Goal: Transaction & Acquisition: Purchase product/service

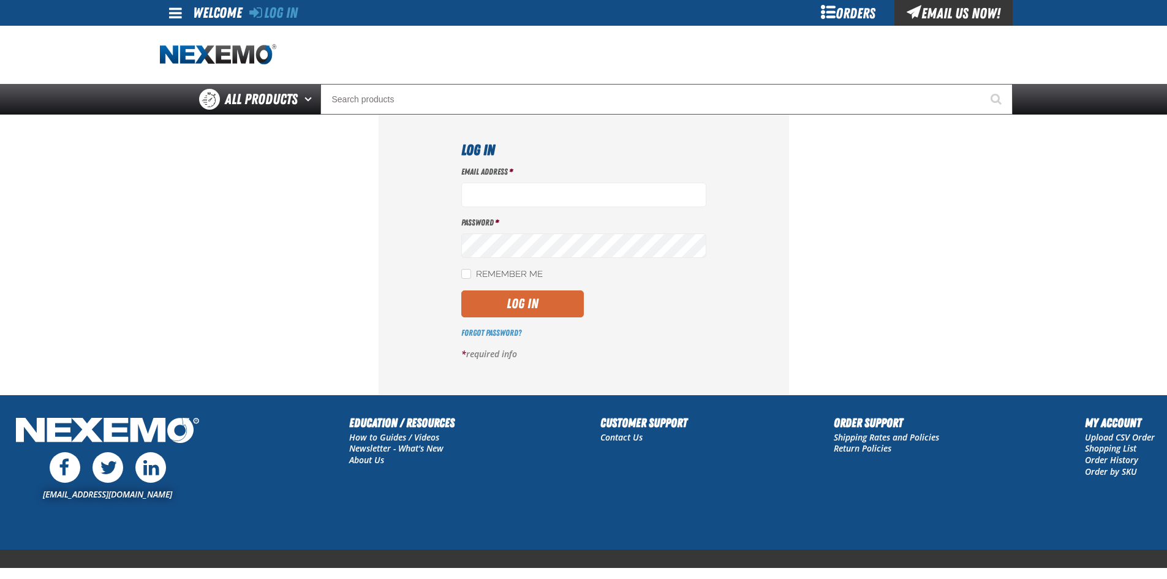
type input "sflanigan03@vtaig.com"
click at [537, 296] on button "Log In" at bounding box center [522, 303] width 123 height 27
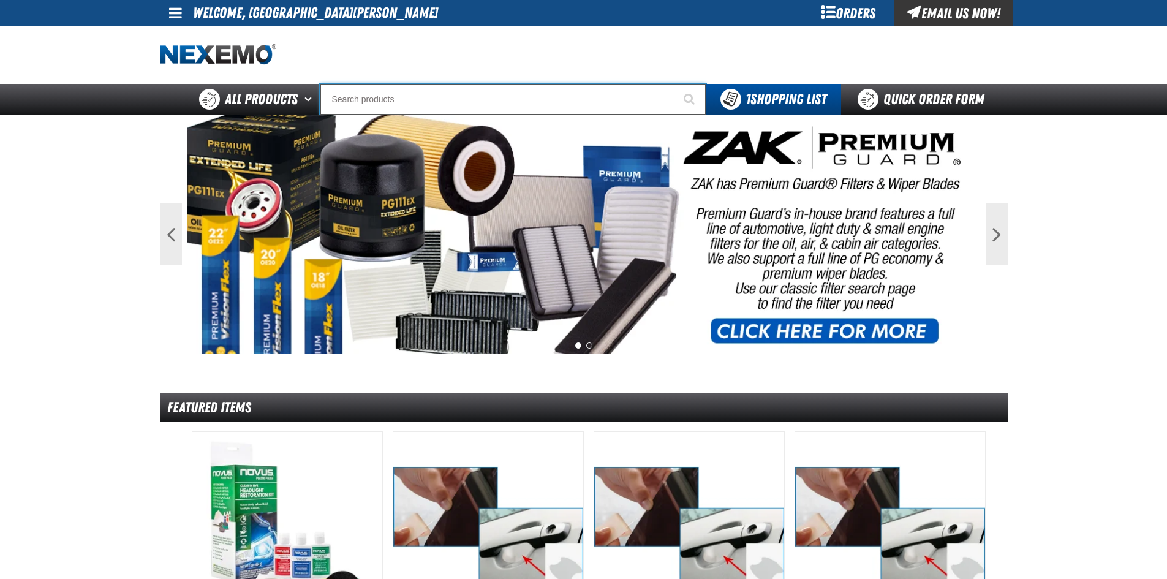
click at [448, 98] on input "Search" at bounding box center [512, 99] width 385 height 31
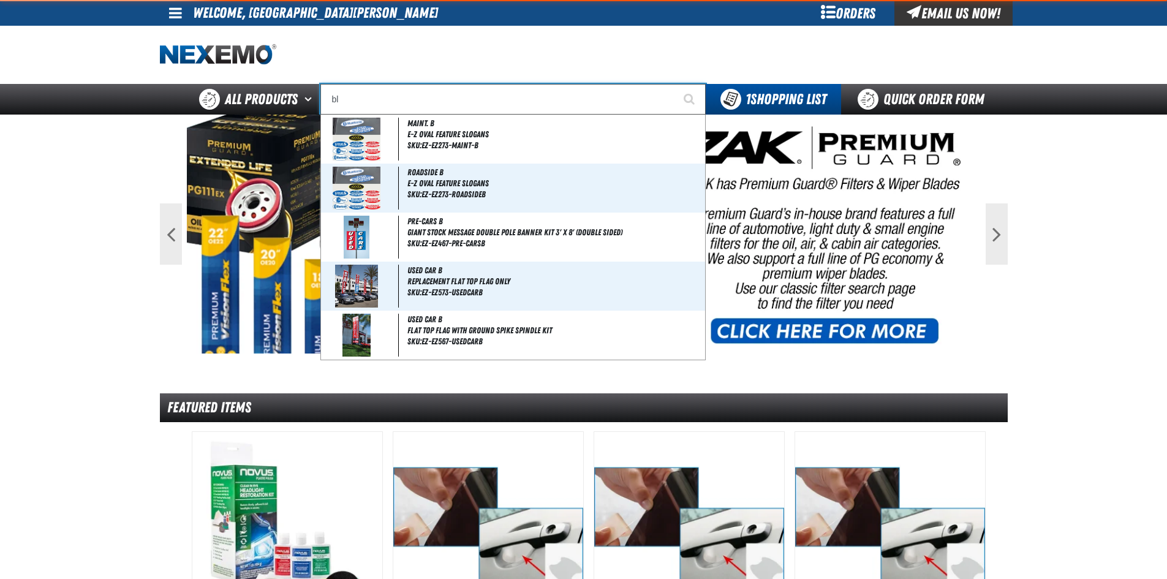
type input "bla"
type input "blaCK"
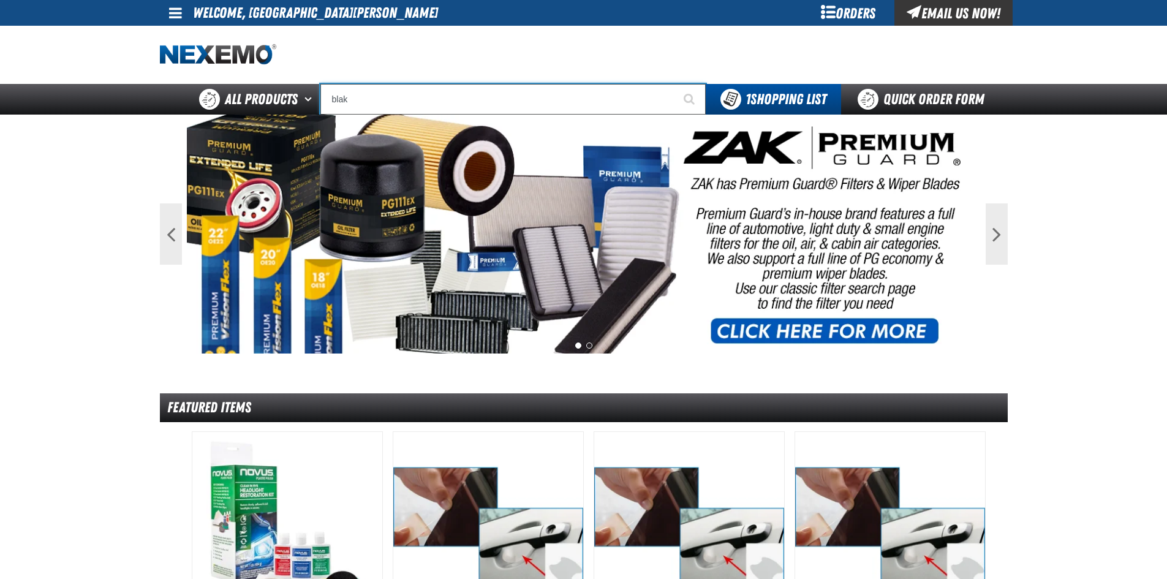
type input "bla"
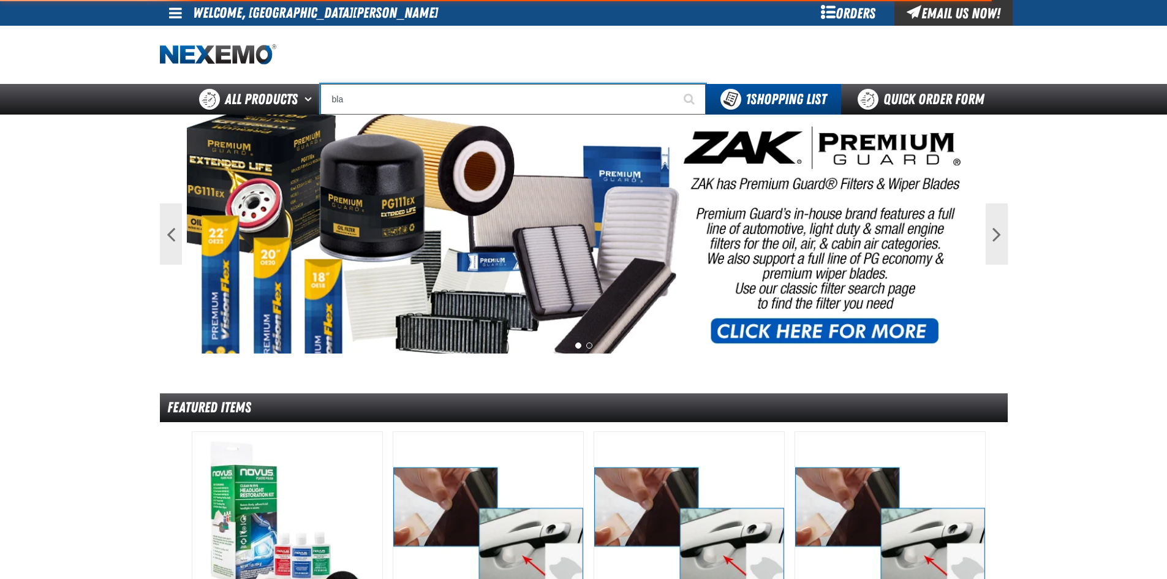
type input "blaCK"
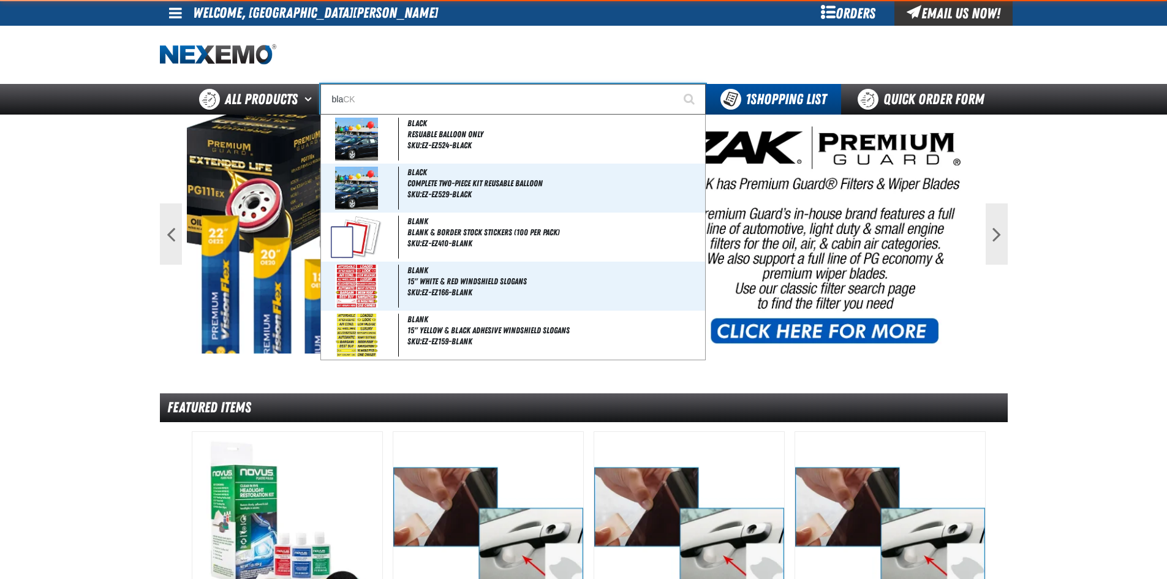
type input "bl"
type input "b"
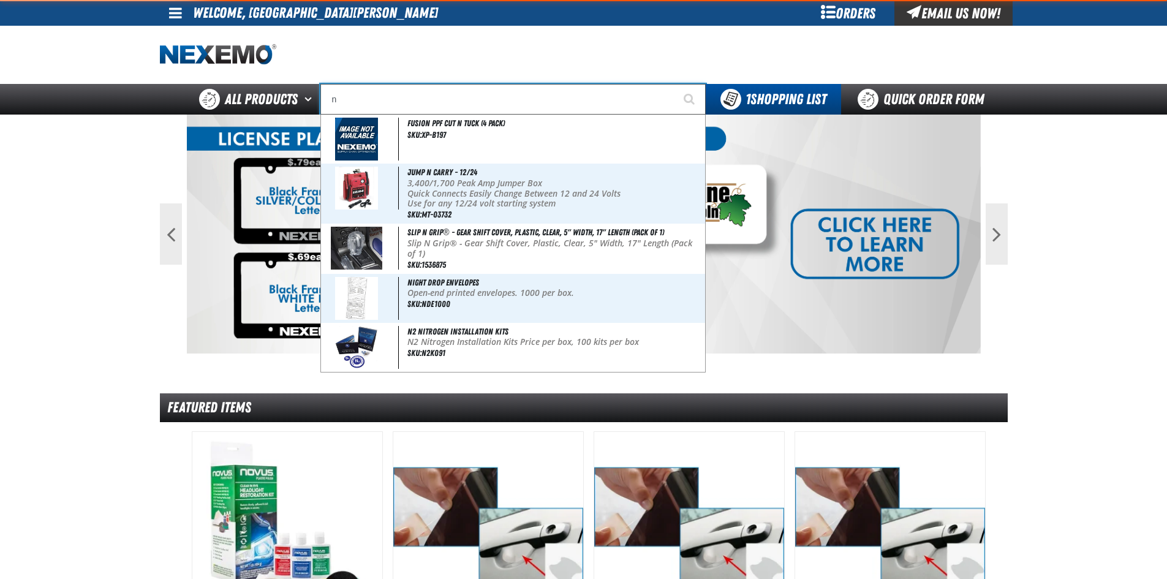
type input "na"
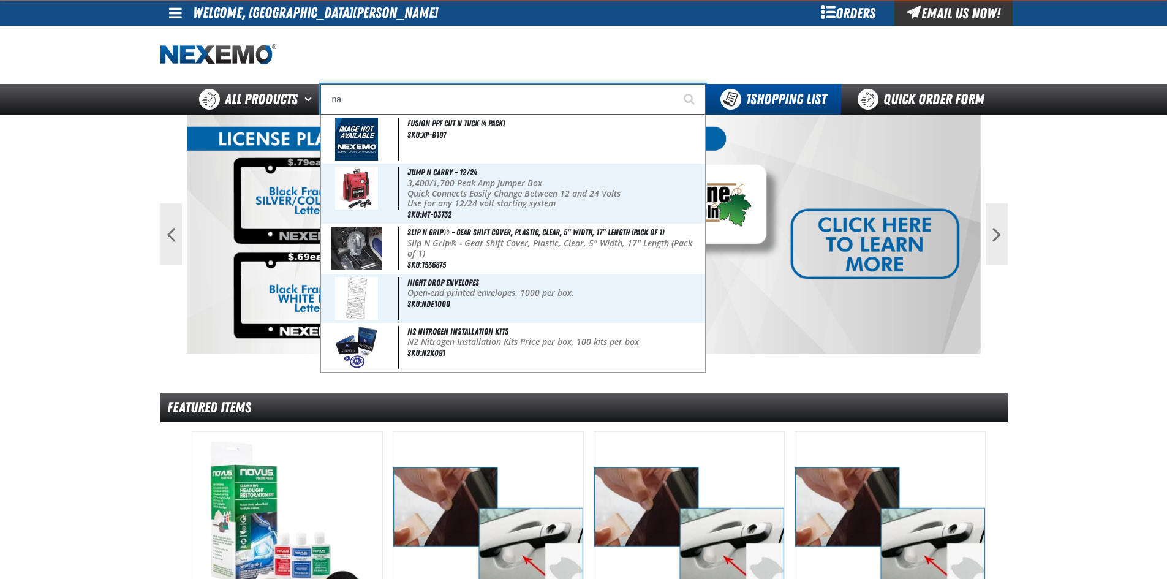
type input "naVIGATION"
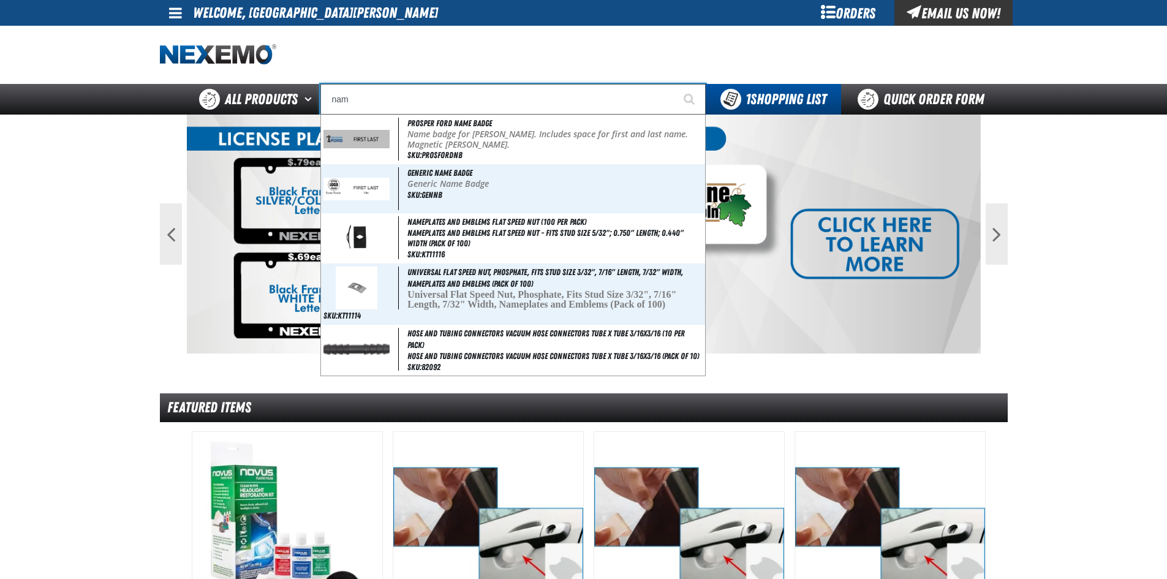
type input "na"
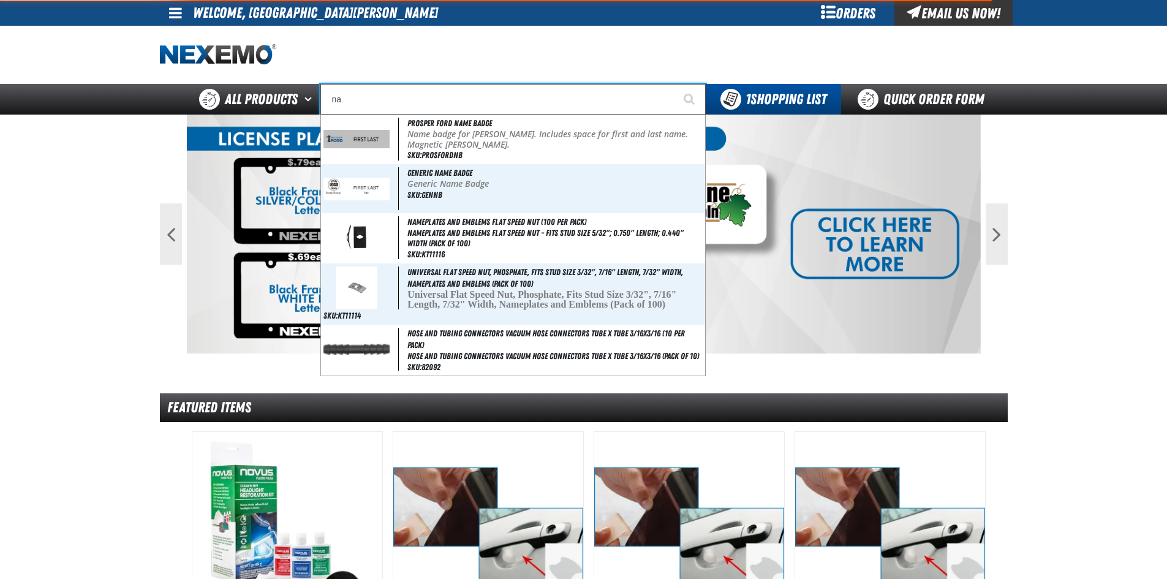
type input "naVIGATION"
type input "n"
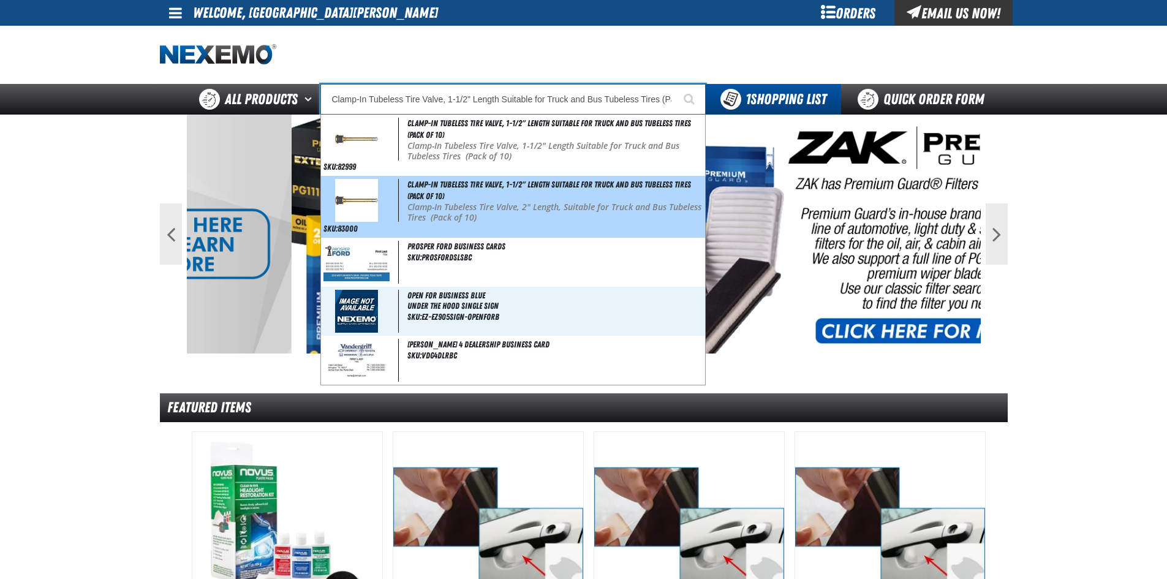
type input "Prosper Ford Business Cards"
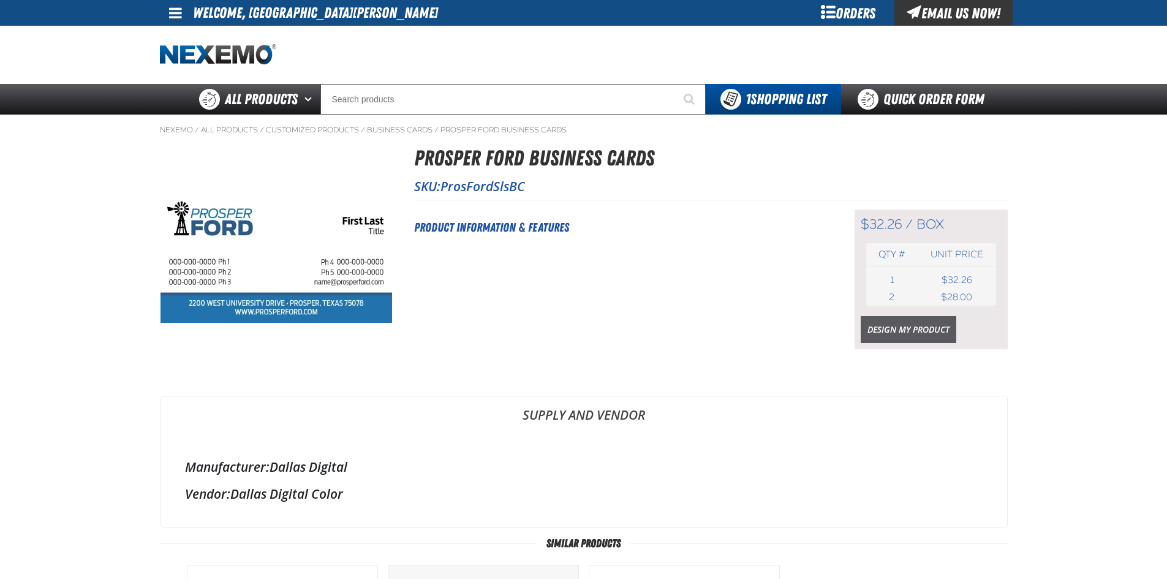
click at [897, 329] on link "Design My Product" at bounding box center [909, 329] width 96 height 27
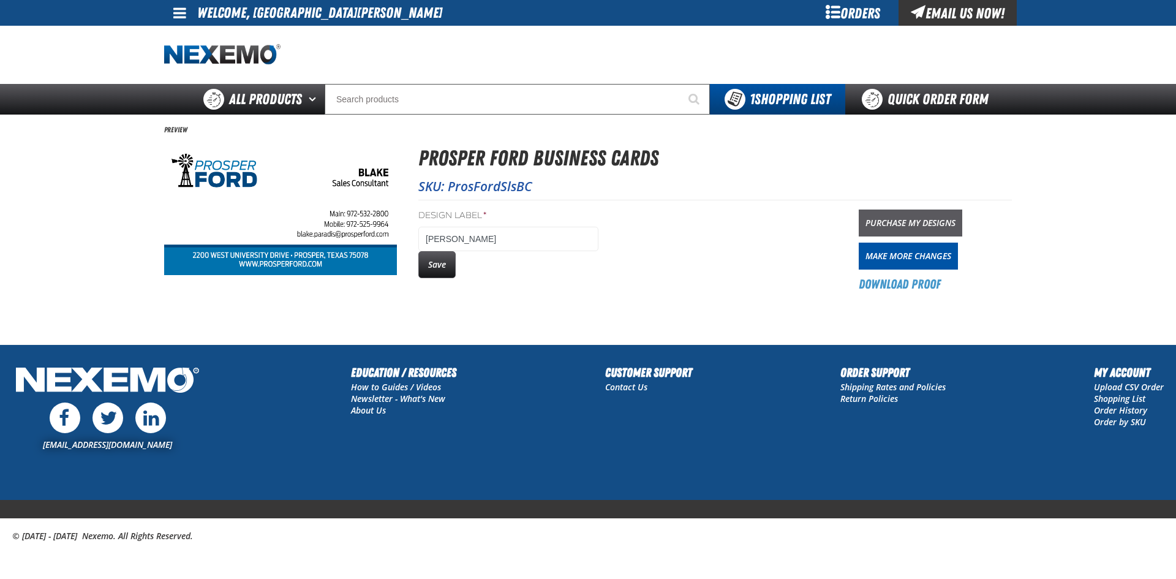
click at [907, 224] on link "Purchase My Designs" at bounding box center [911, 223] width 104 height 27
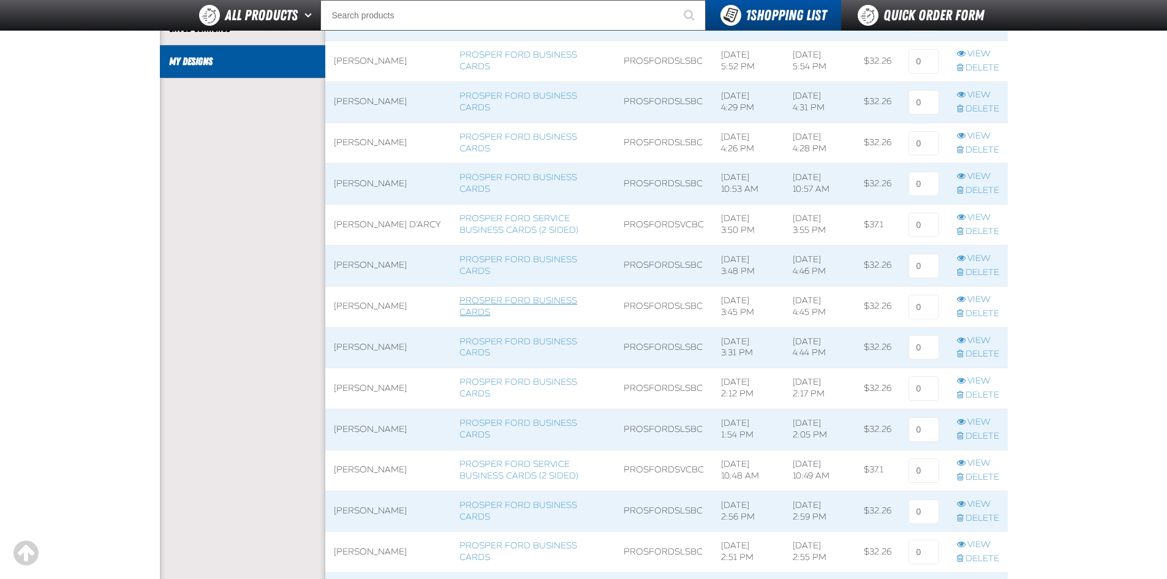
scroll to position [368, 0]
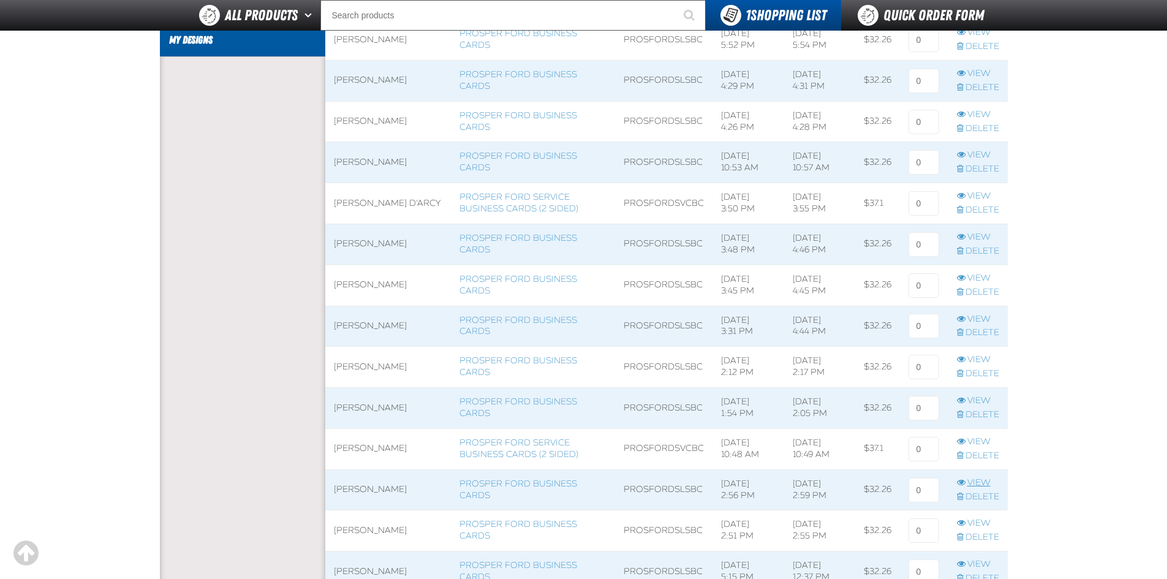
click at [981, 481] on link "View" at bounding box center [978, 483] width 42 height 12
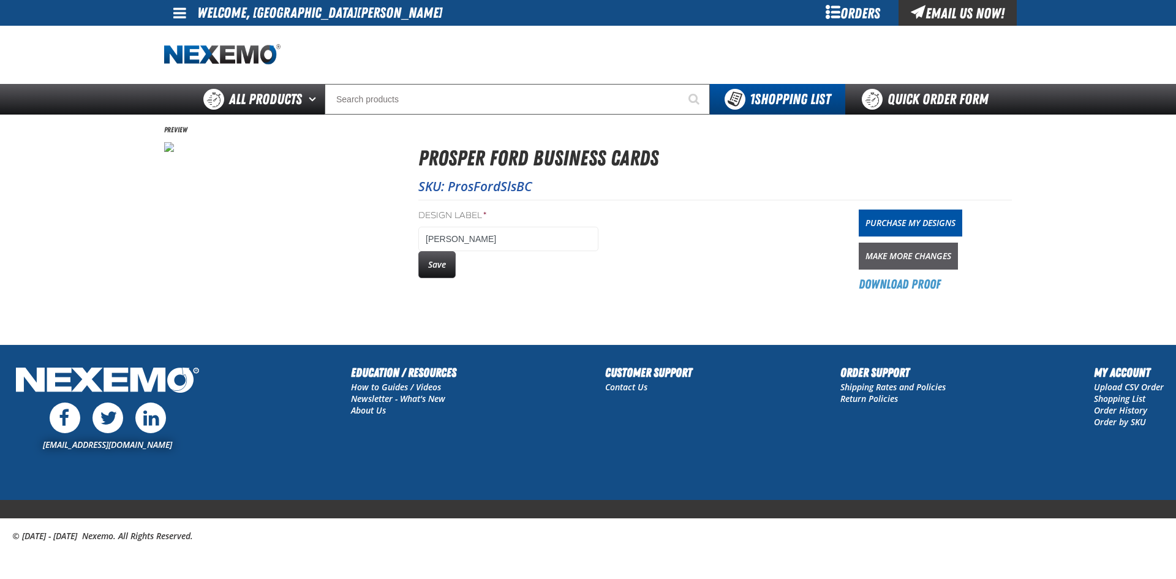
click at [883, 255] on link "Make More Changes" at bounding box center [908, 256] width 99 height 27
click at [906, 286] on link "Download Proof" at bounding box center [900, 284] width 82 height 17
click at [908, 217] on link "Purchase My Designs" at bounding box center [911, 223] width 104 height 27
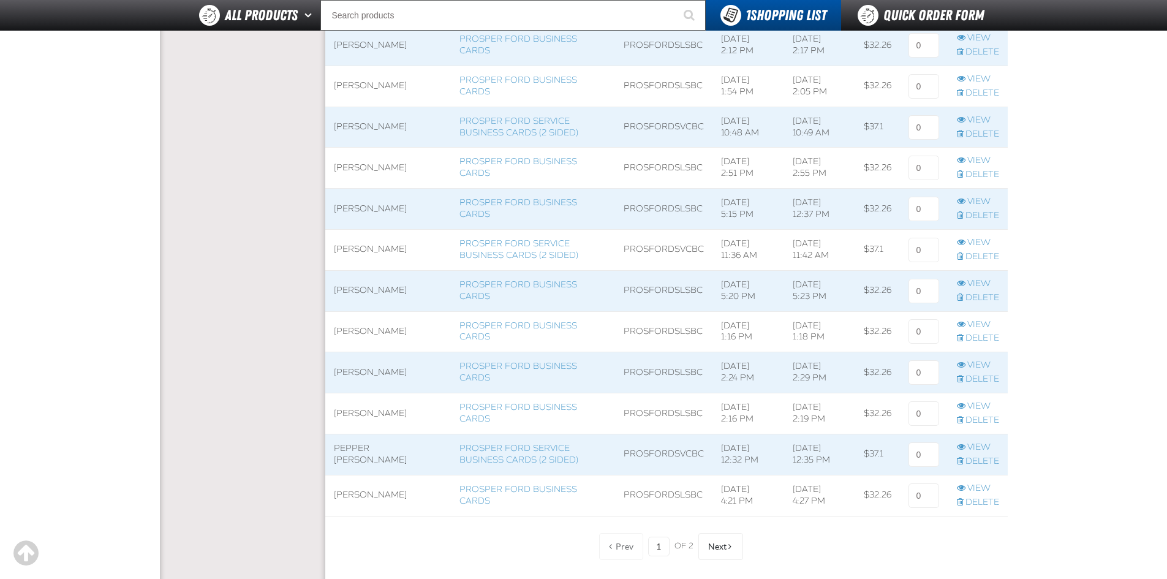
scroll to position [735, 0]
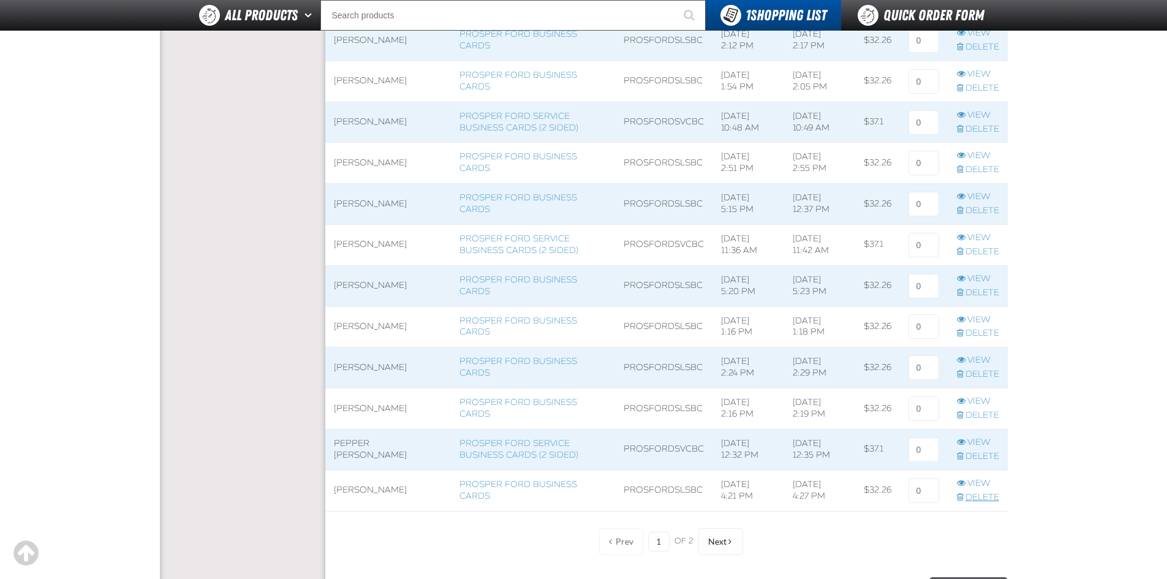
click at [984, 496] on link "Delete" at bounding box center [978, 498] width 42 height 12
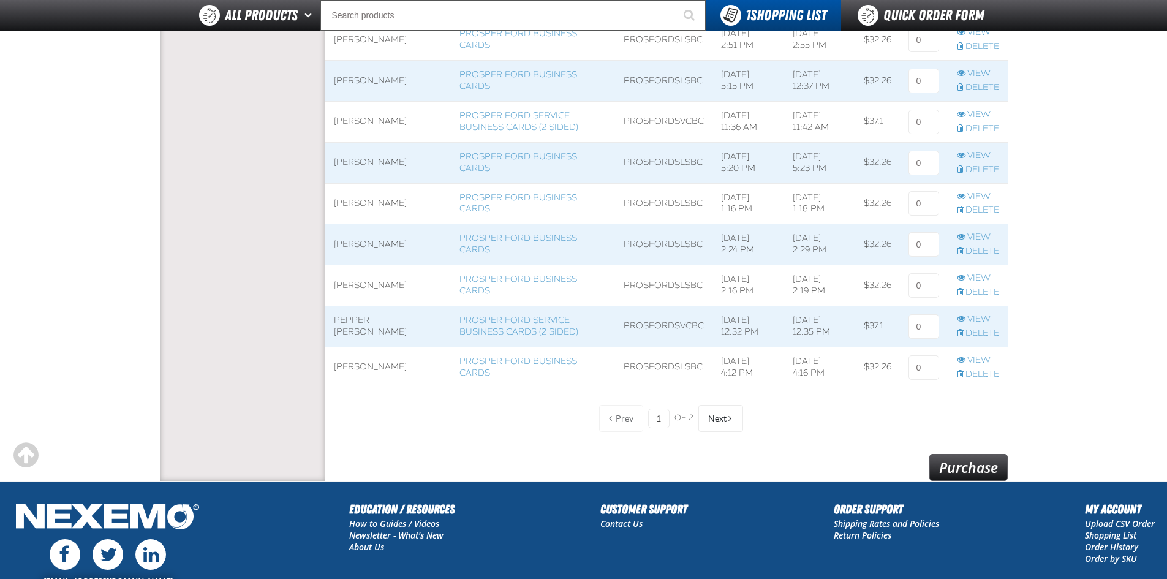
scroll to position [858, 0]
click at [979, 377] on link "Delete" at bounding box center [978, 375] width 42 height 12
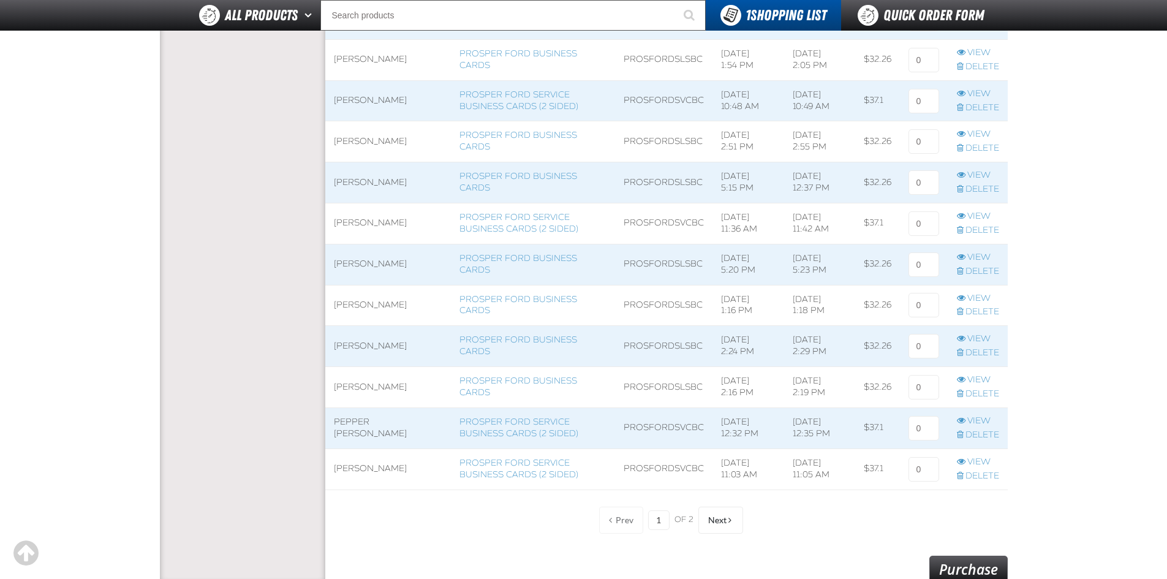
scroll to position [735, 0]
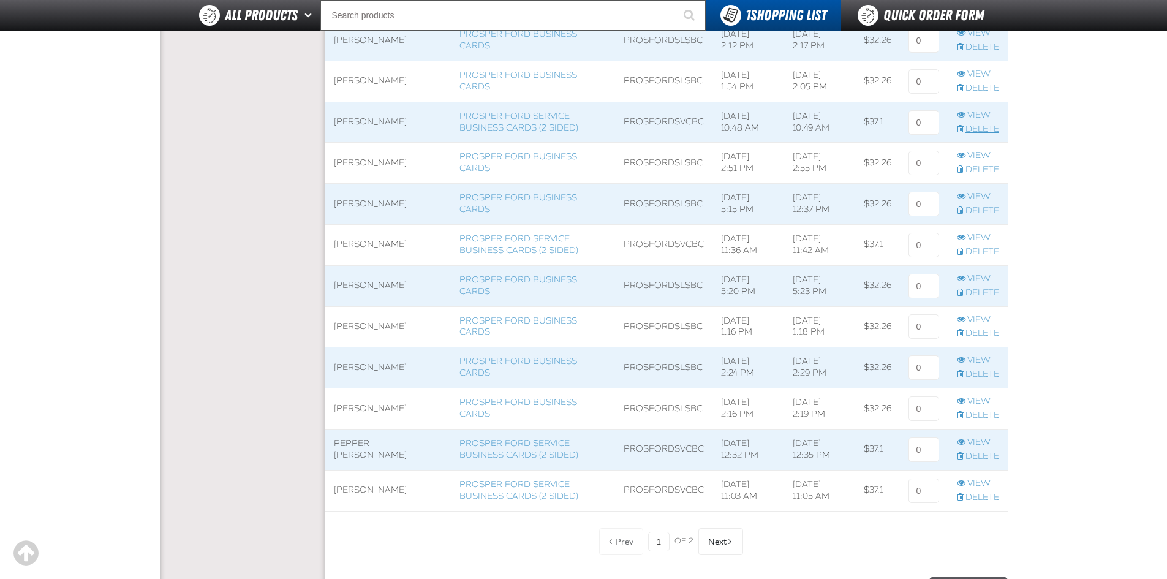
click at [971, 130] on link "Delete" at bounding box center [978, 130] width 42 height 12
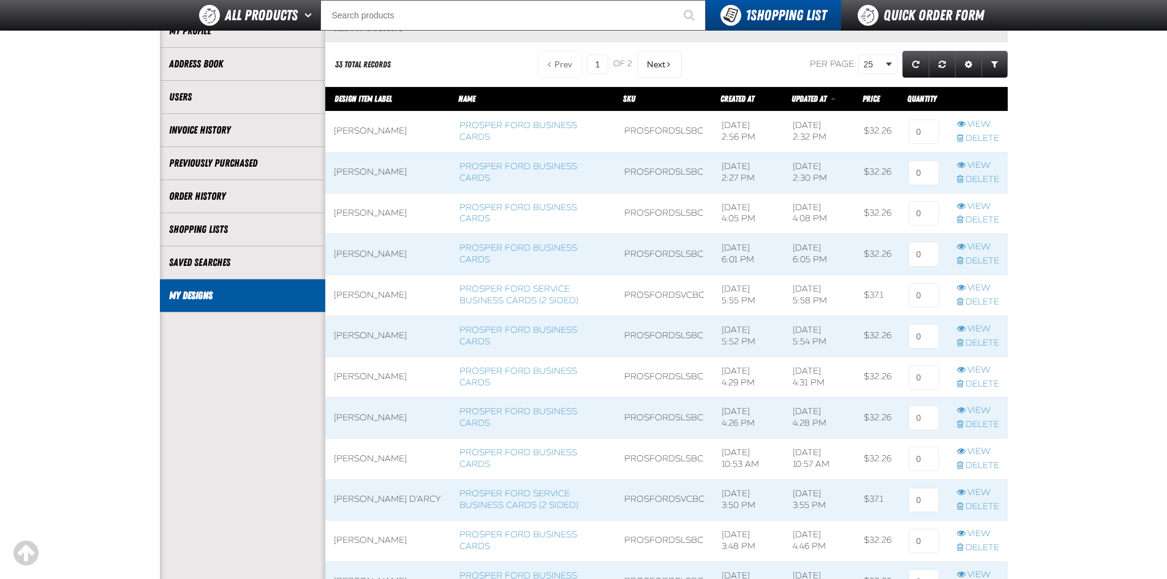
scroll to position [184, 0]
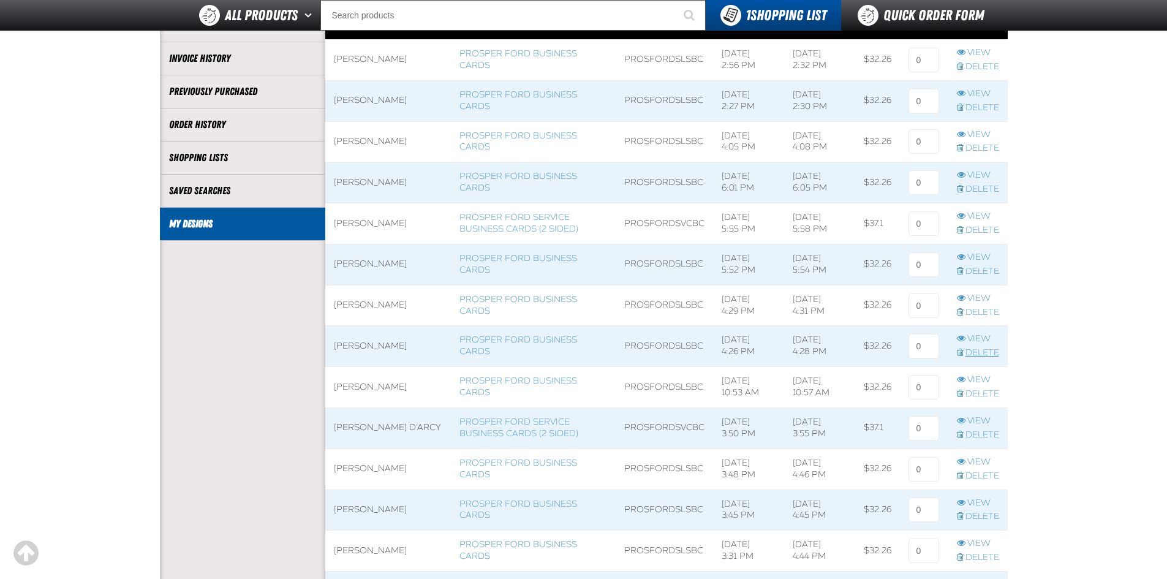
click at [976, 352] on link "Delete" at bounding box center [978, 353] width 42 height 12
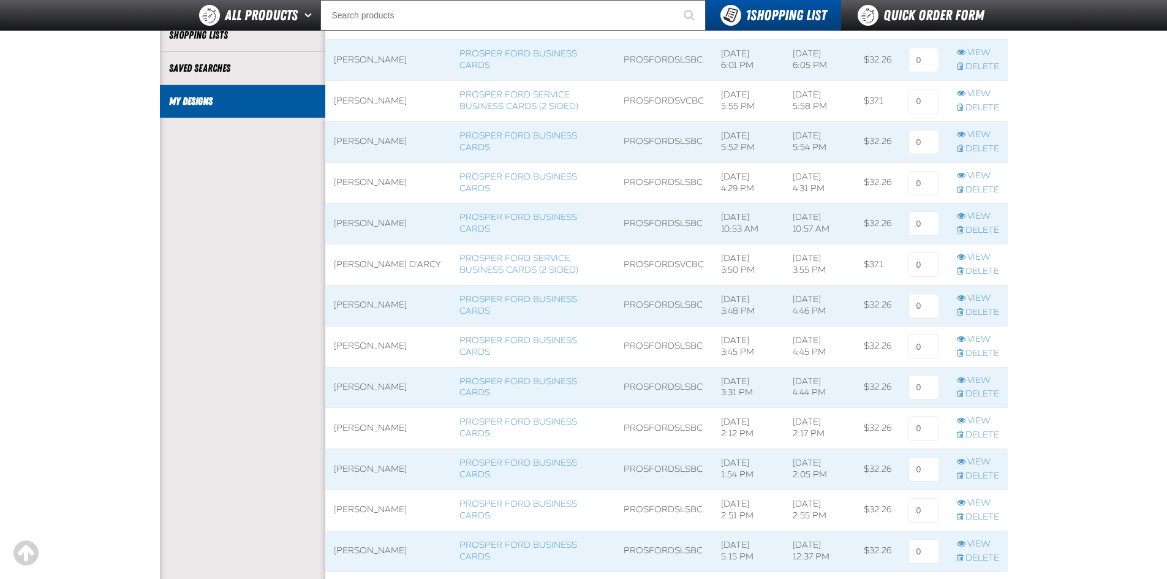
scroll to position [368, 0]
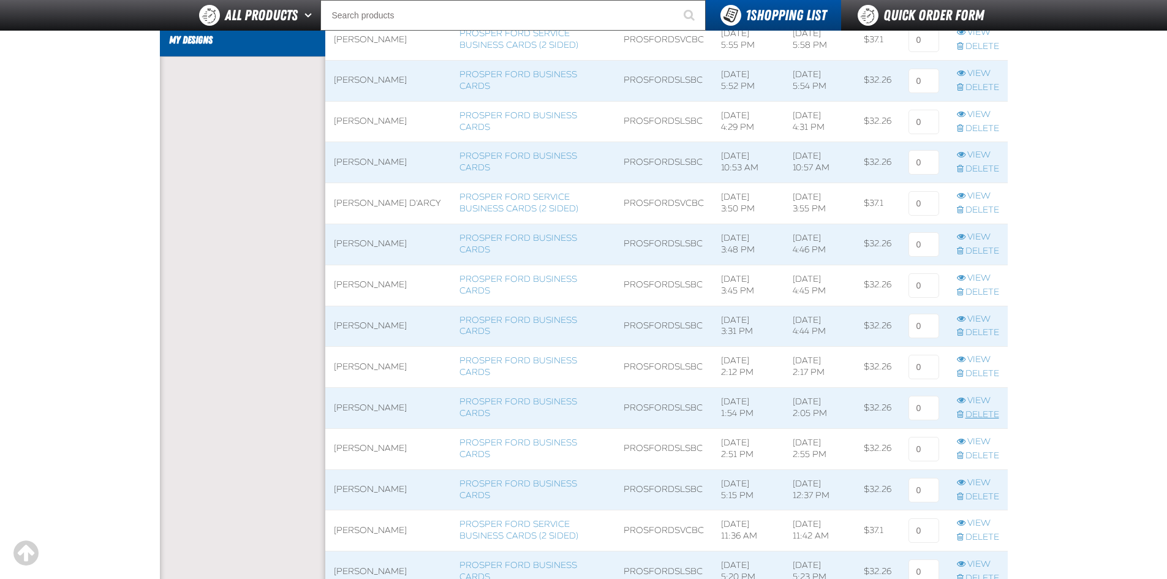
click at [988, 416] on link "Delete" at bounding box center [978, 415] width 42 height 12
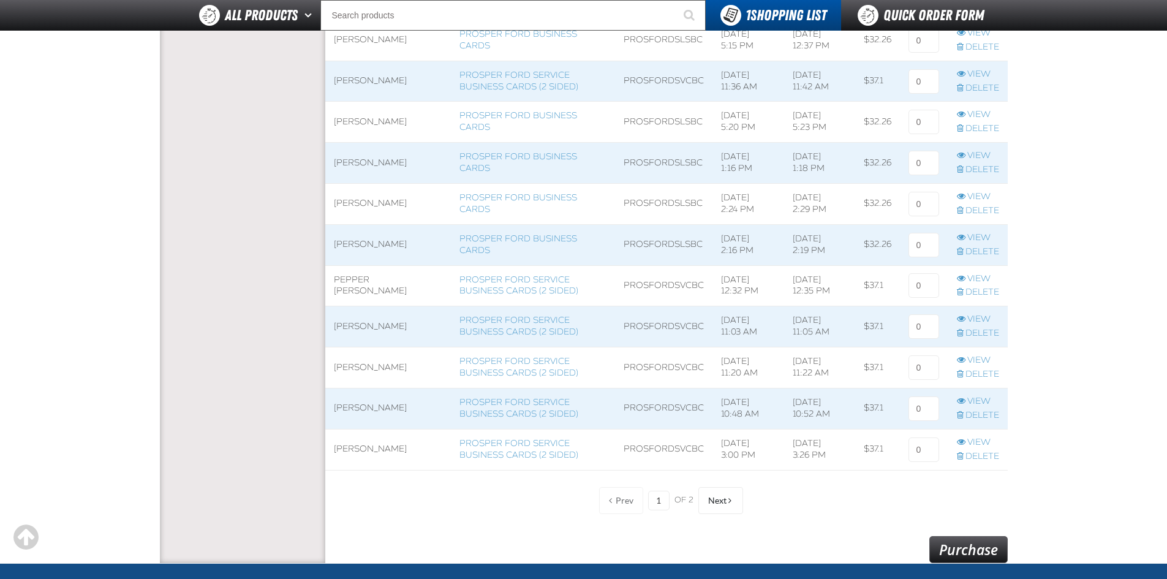
scroll to position [796, 0]
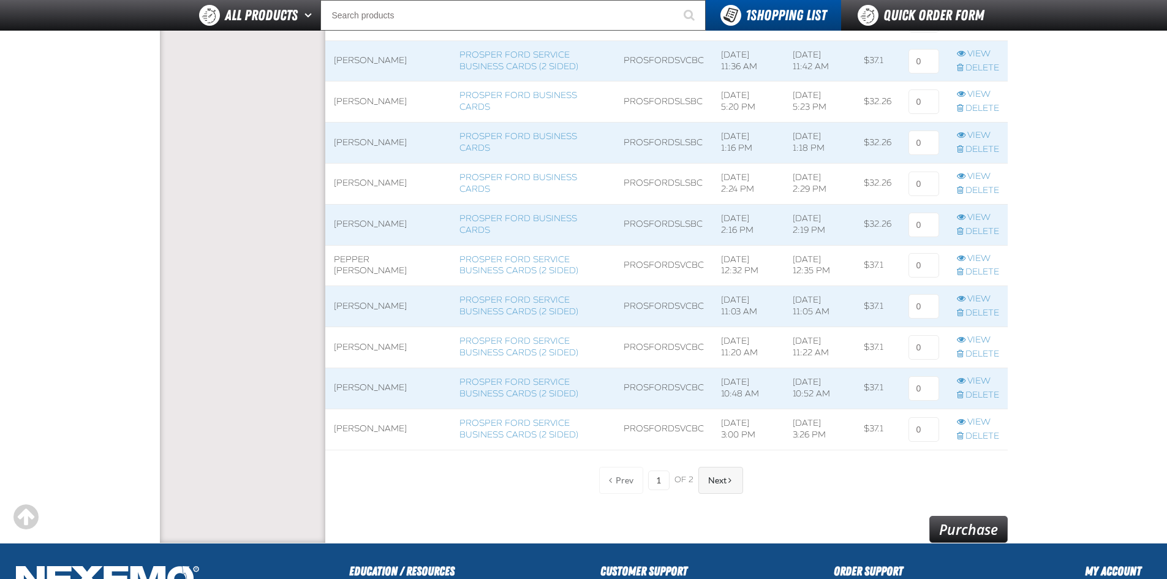
click at [717, 482] on span "Next" at bounding box center [717, 480] width 18 height 10
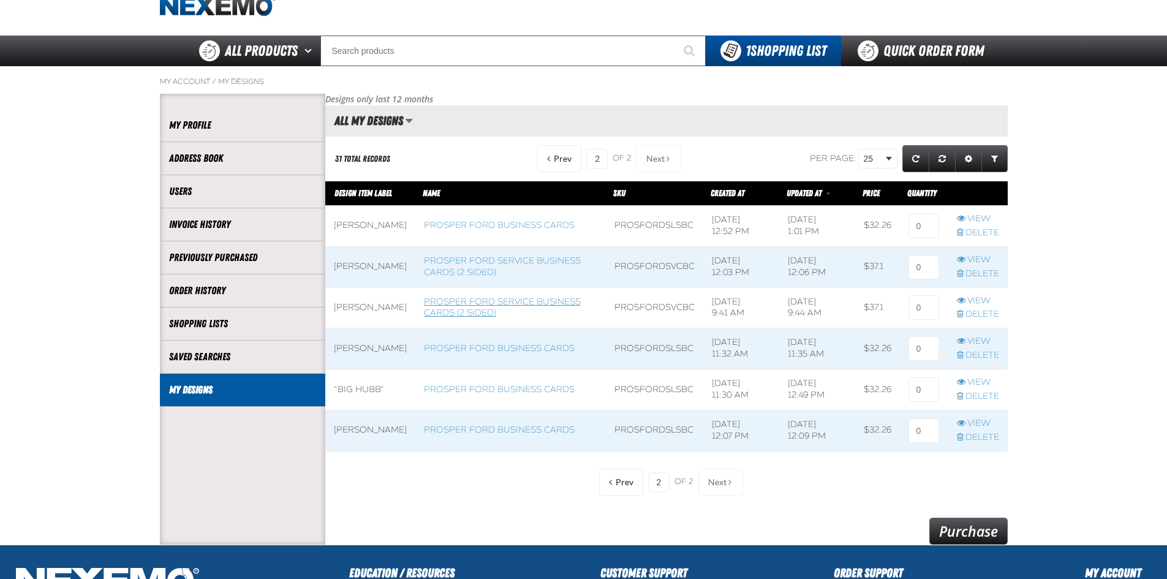
scroll to position [34, 0]
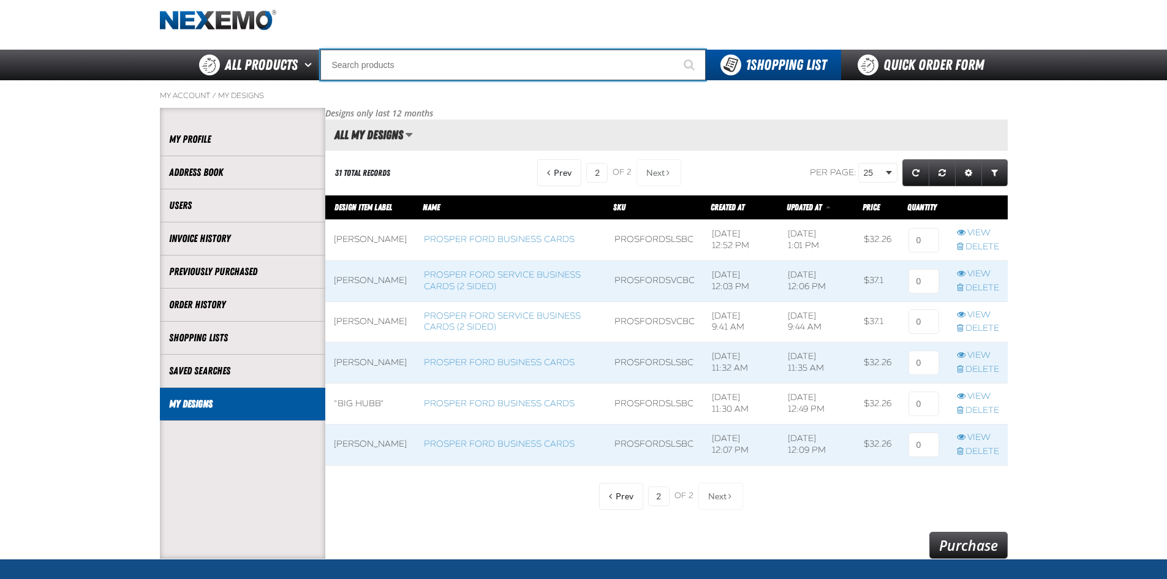
click at [364, 75] on input "Search" at bounding box center [512, 65] width 385 height 31
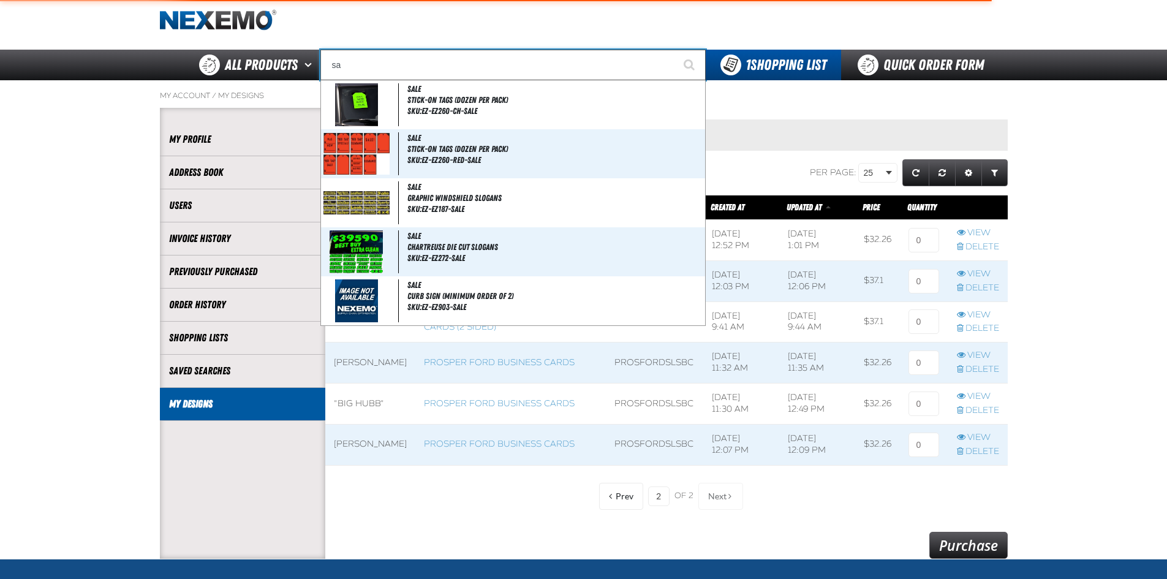
type input "s"
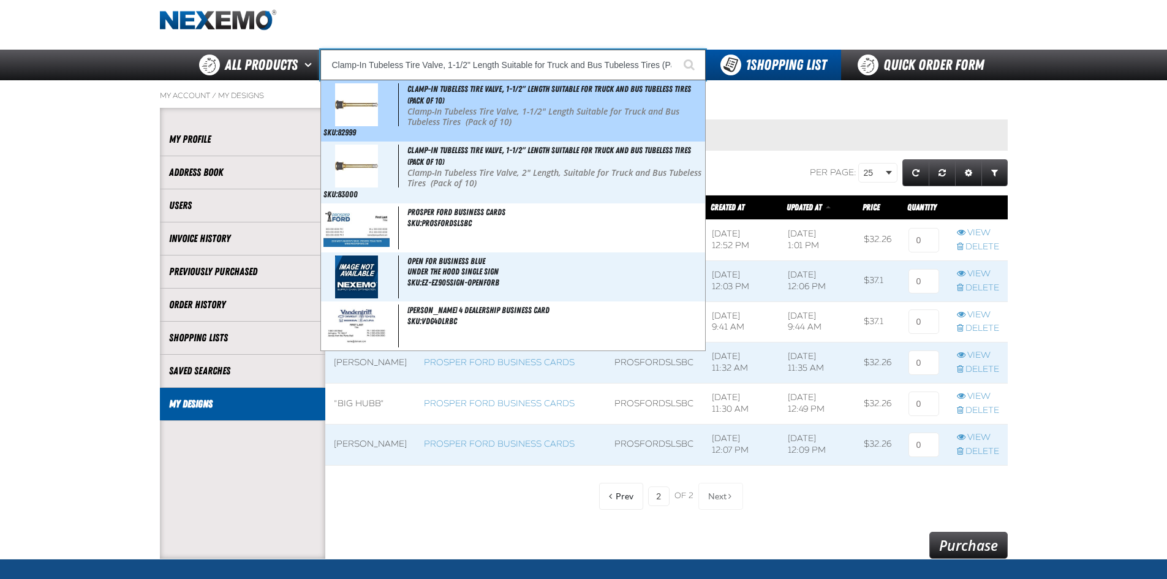
type input "Prosper Ford Business Cards"
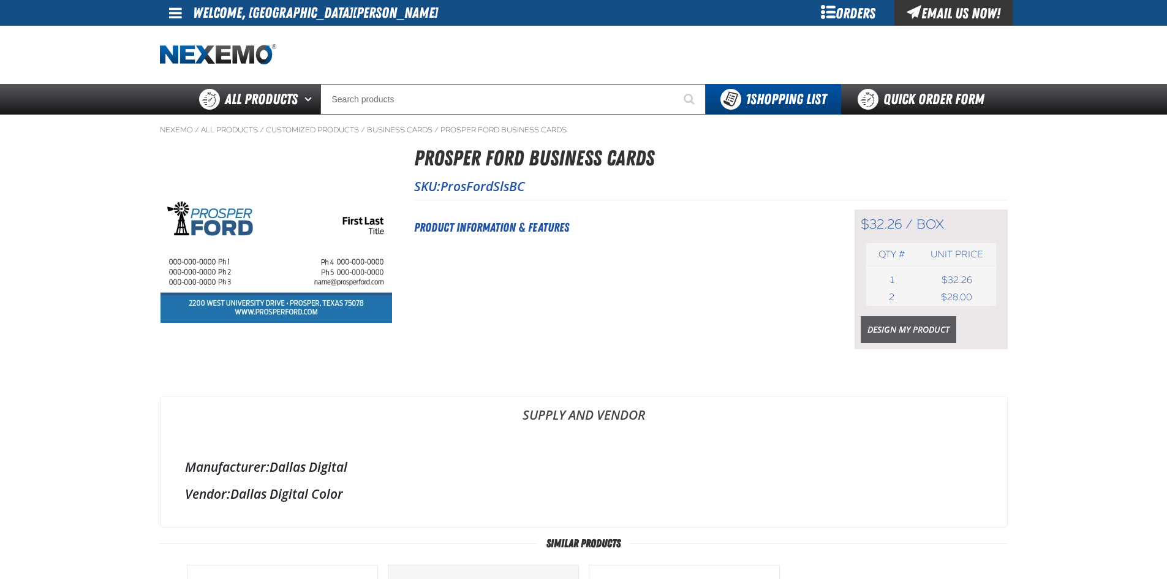
click at [897, 327] on link "Design My Product" at bounding box center [909, 329] width 96 height 27
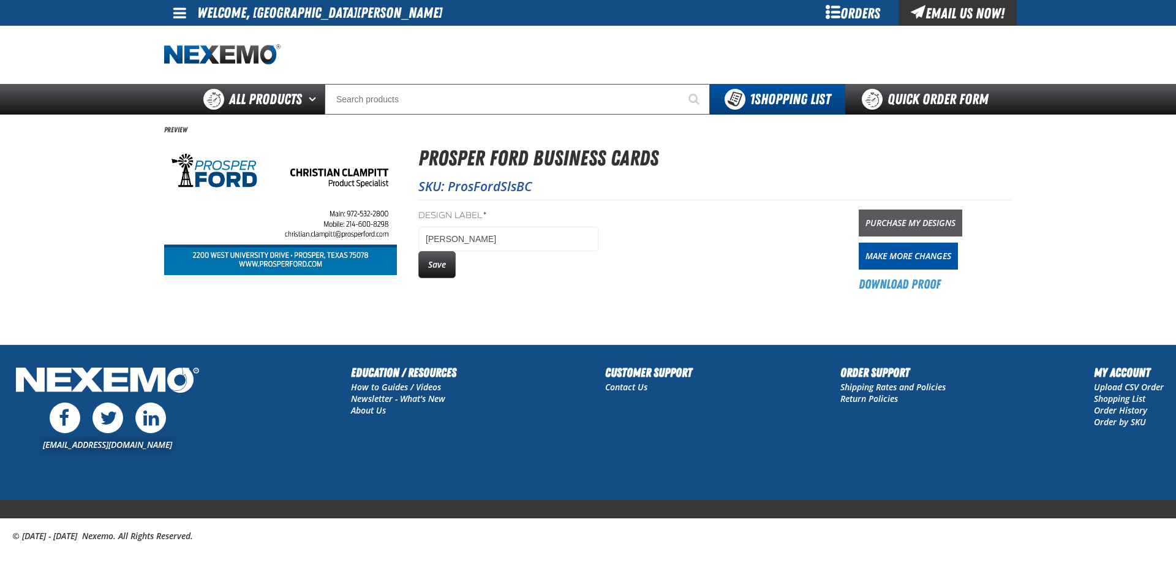
click at [931, 221] on link "Purchase My Designs" at bounding box center [911, 223] width 104 height 27
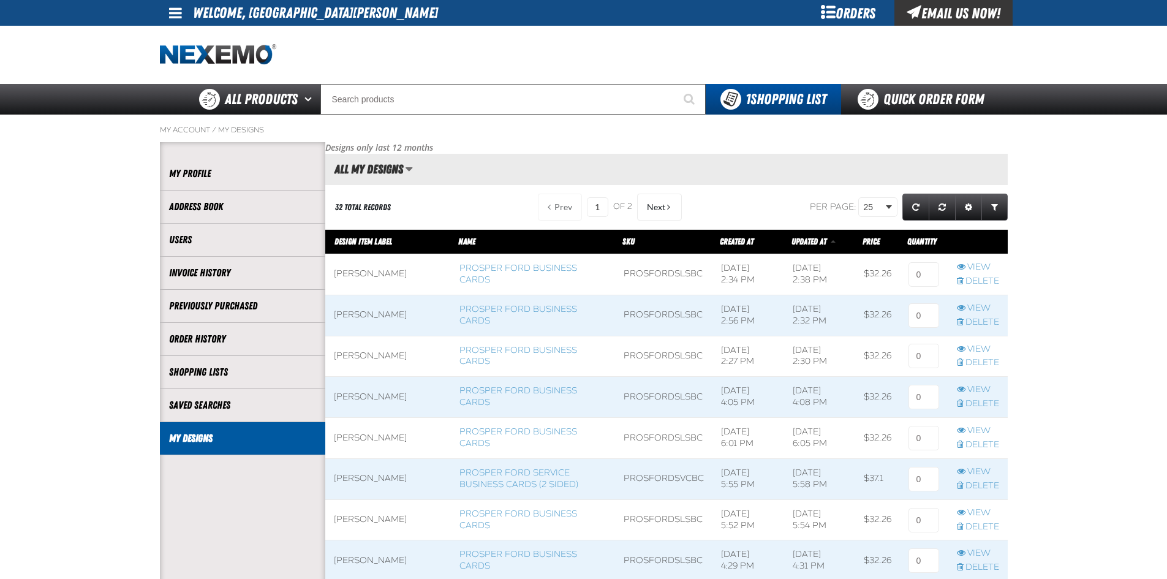
scroll to position [1, 1]
click at [975, 265] on link "View" at bounding box center [978, 268] width 42 height 12
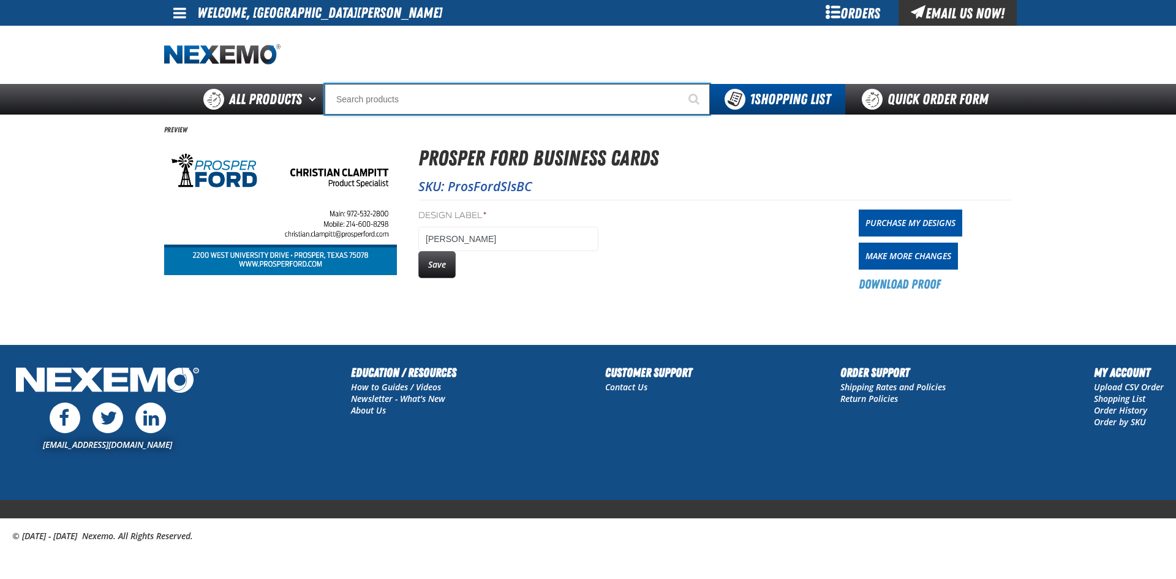
click at [400, 94] on input "Search" at bounding box center [517, 99] width 385 height 31
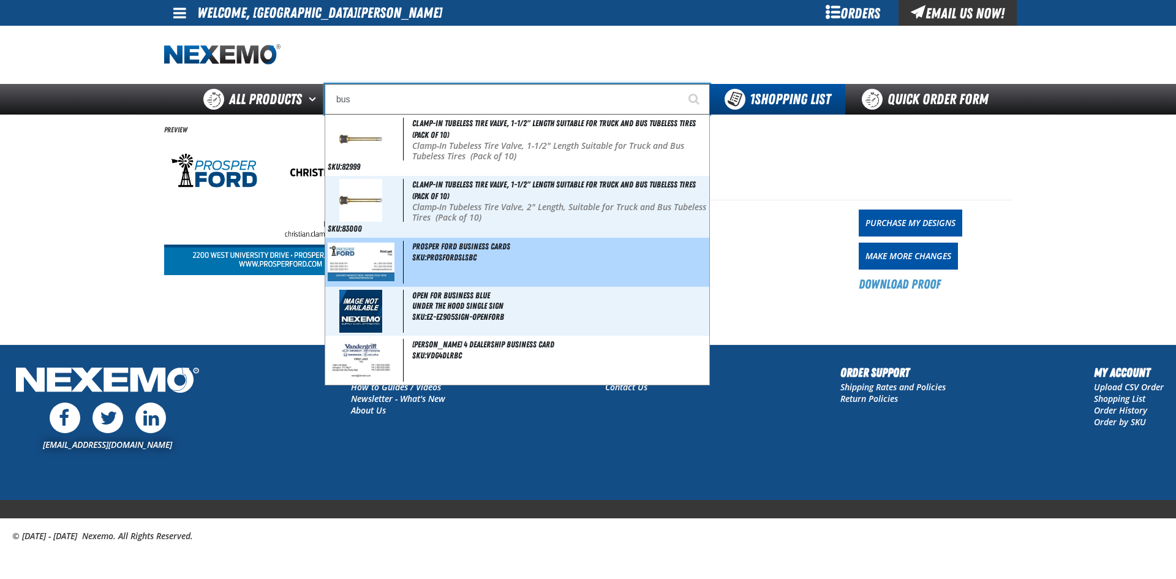
click at [440, 249] on span "Prosper Ford Business Cards" at bounding box center [461, 246] width 98 height 10
type input "Prosper Ford Business Cards"
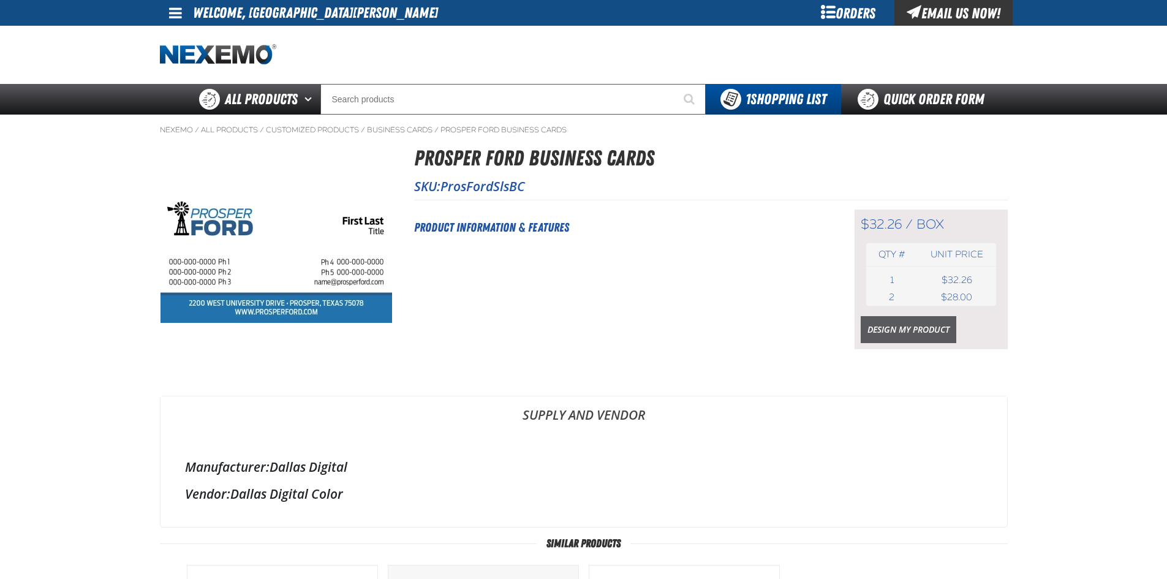
click at [935, 327] on link "Design My Product" at bounding box center [909, 329] width 96 height 27
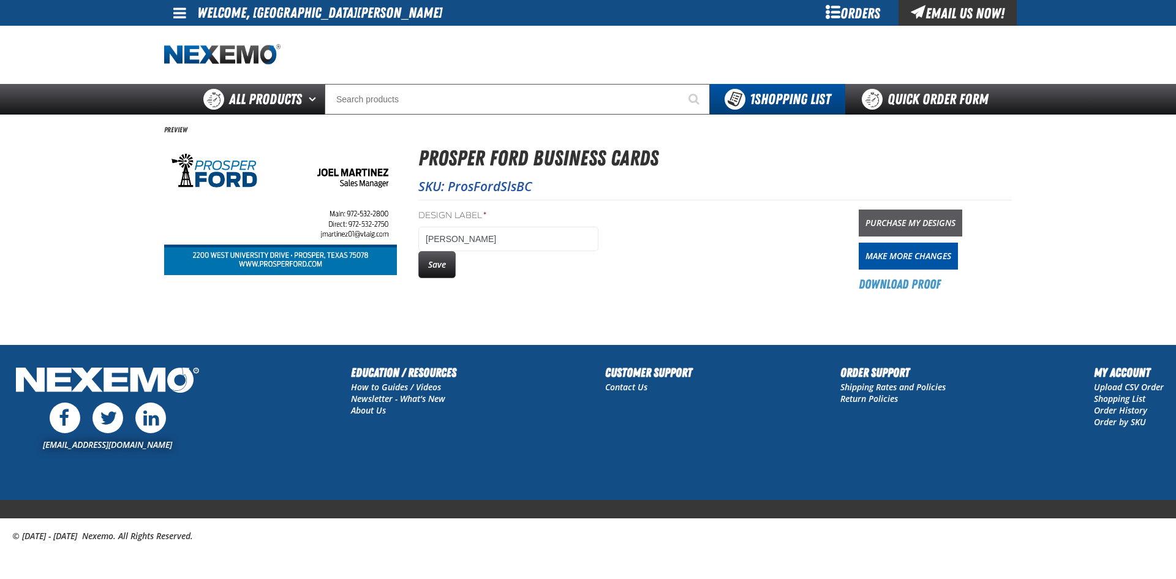
click at [890, 225] on link "Purchase My Designs" at bounding box center [911, 223] width 104 height 27
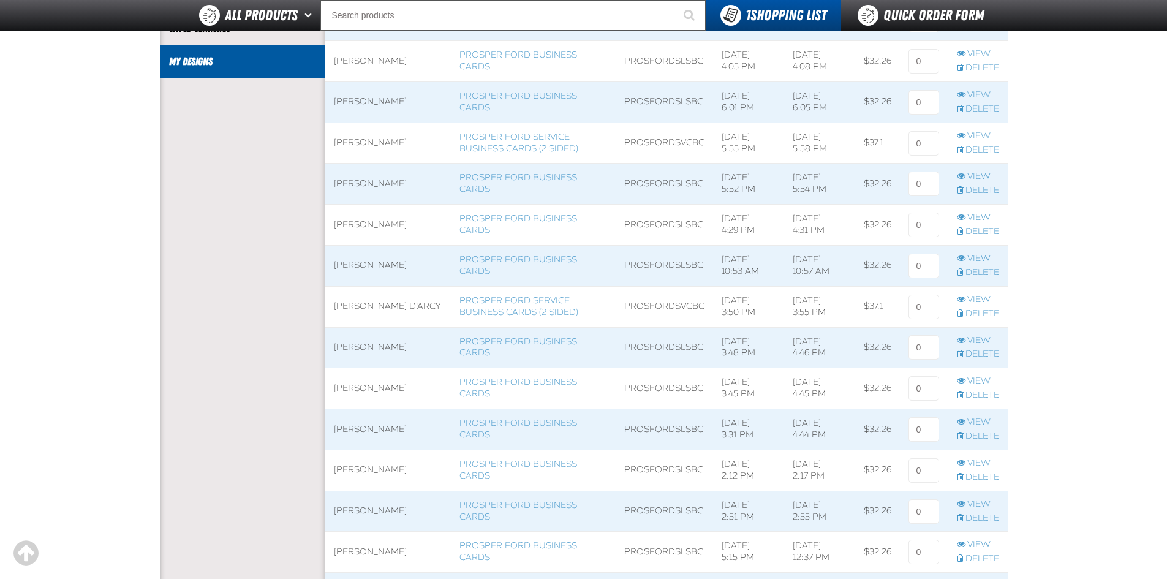
scroll to position [368, 0]
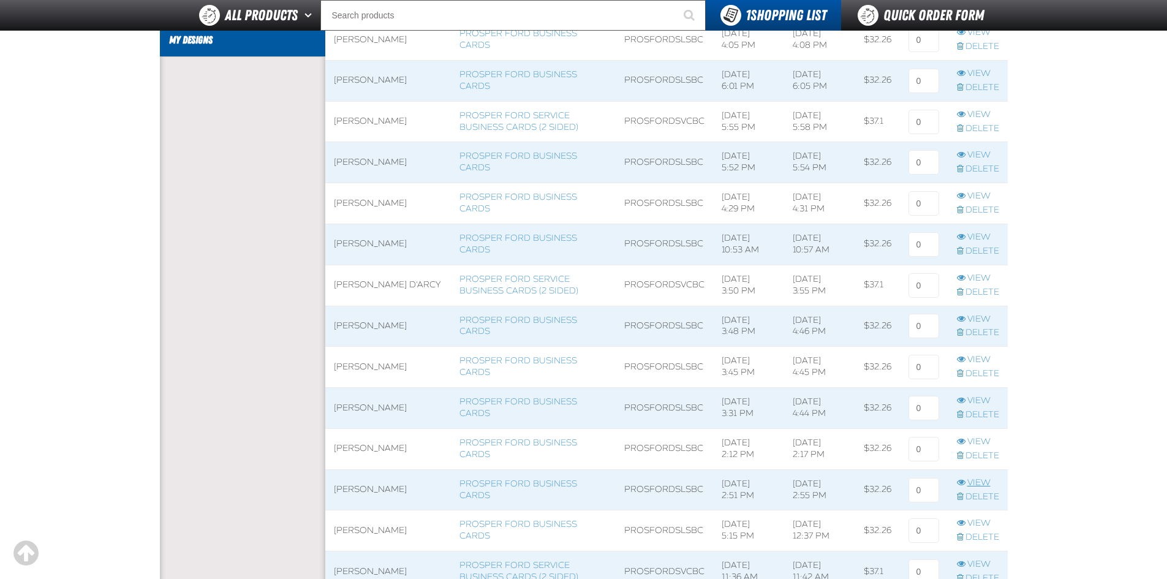
click at [976, 485] on link "View" at bounding box center [978, 483] width 42 height 12
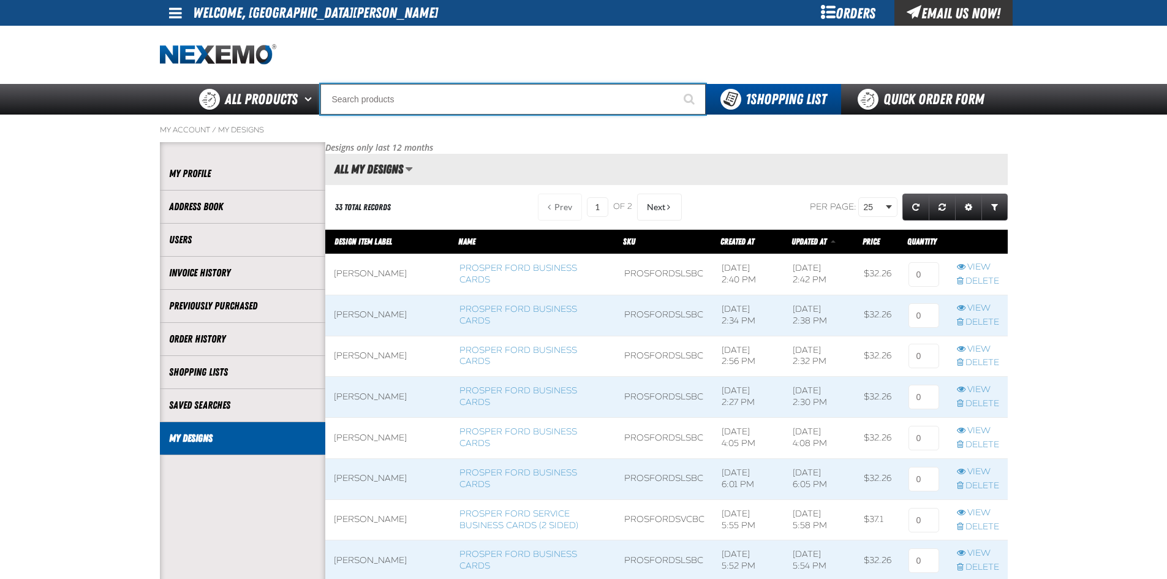
click at [487, 96] on input "Search" at bounding box center [512, 99] width 385 height 31
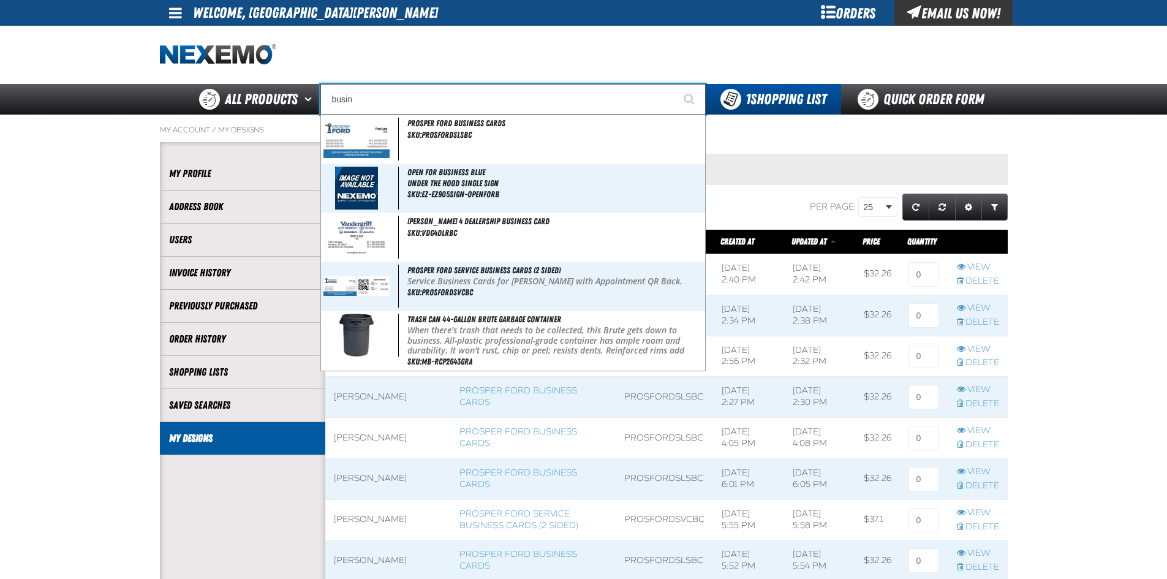
type input "Prosper Ford Business Cards"
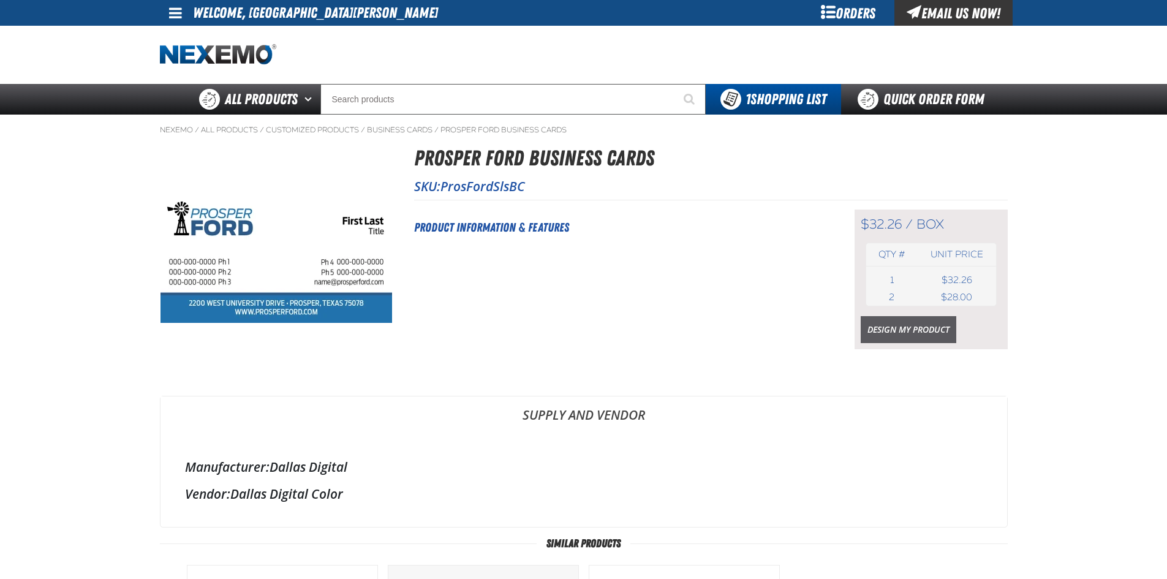
click at [921, 329] on link "Design My Product" at bounding box center [909, 329] width 96 height 27
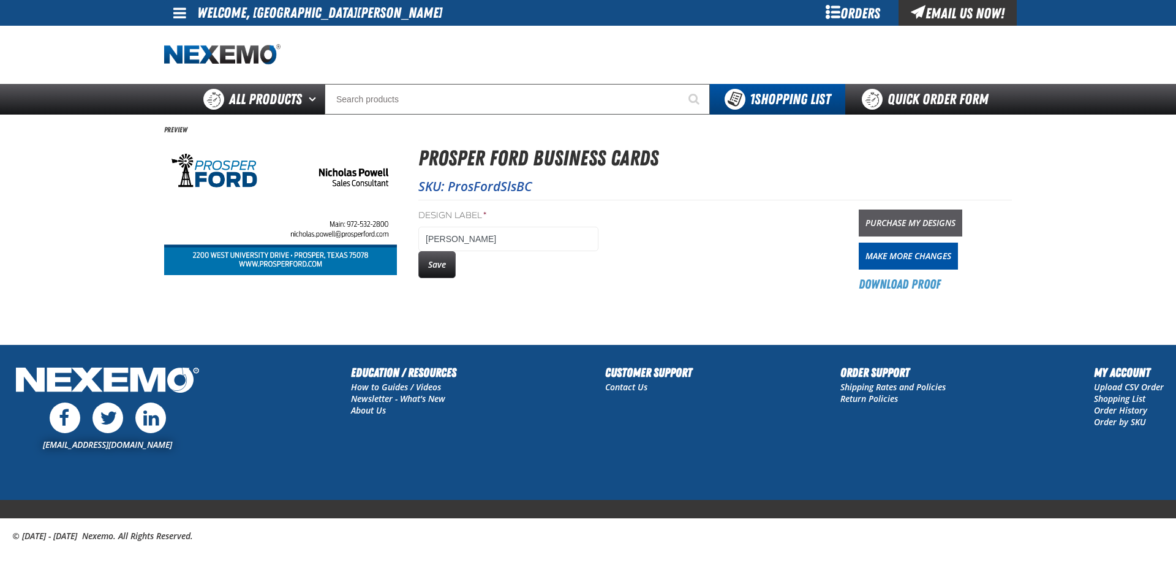
click at [880, 222] on link "Purchase My Designs" at bounding box center [911, 223] width 104 height 27
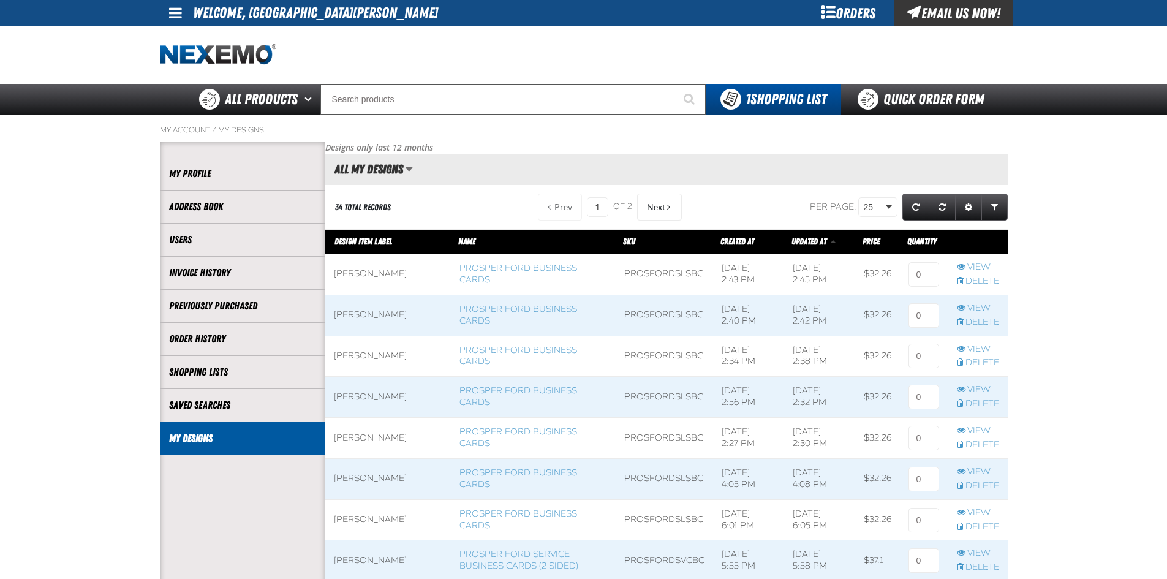
scroll to position [1, 1]
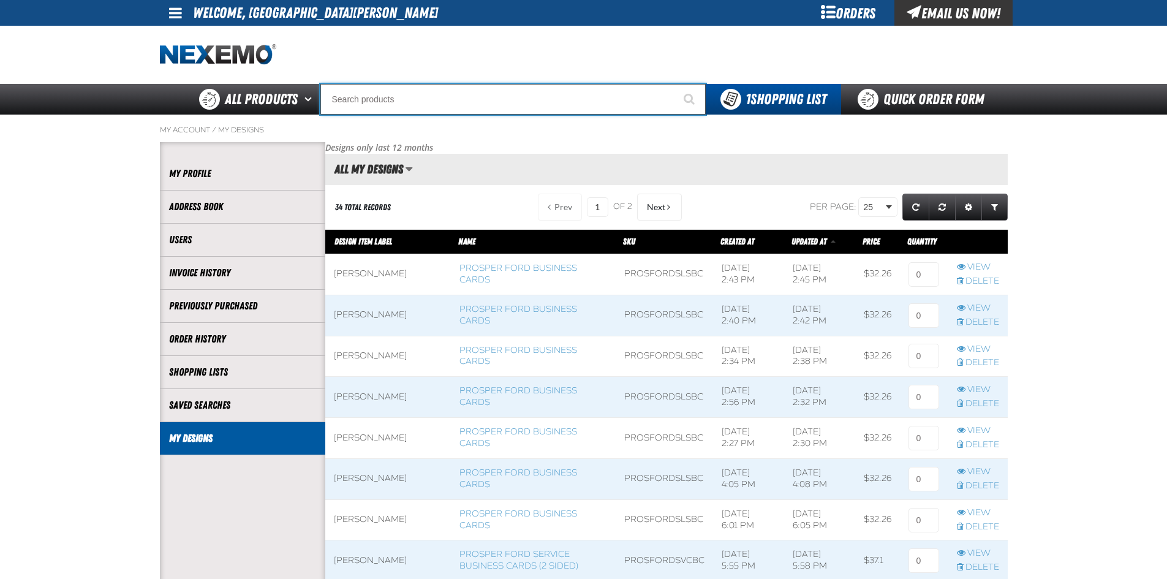
click at [440, 95] on input "Search" at bounding box center [512, 99] width 385 height 31
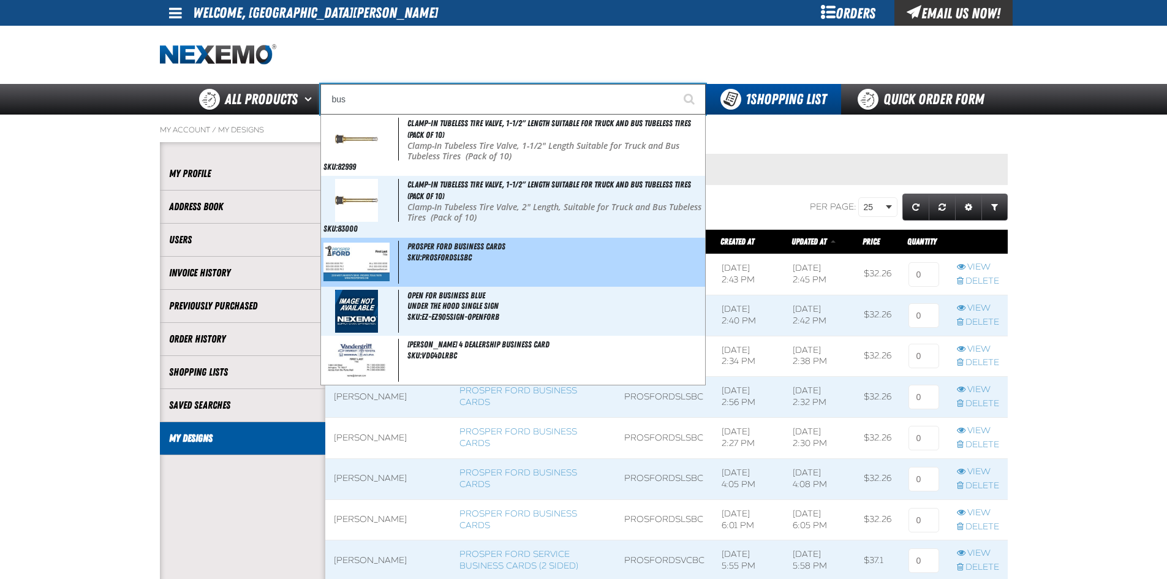
click at [426, 243] on span "Prosper Ford Business Cards" at bounding box center [456, 246] width 98 height 10
type input "Prosper Ford Business Cards"
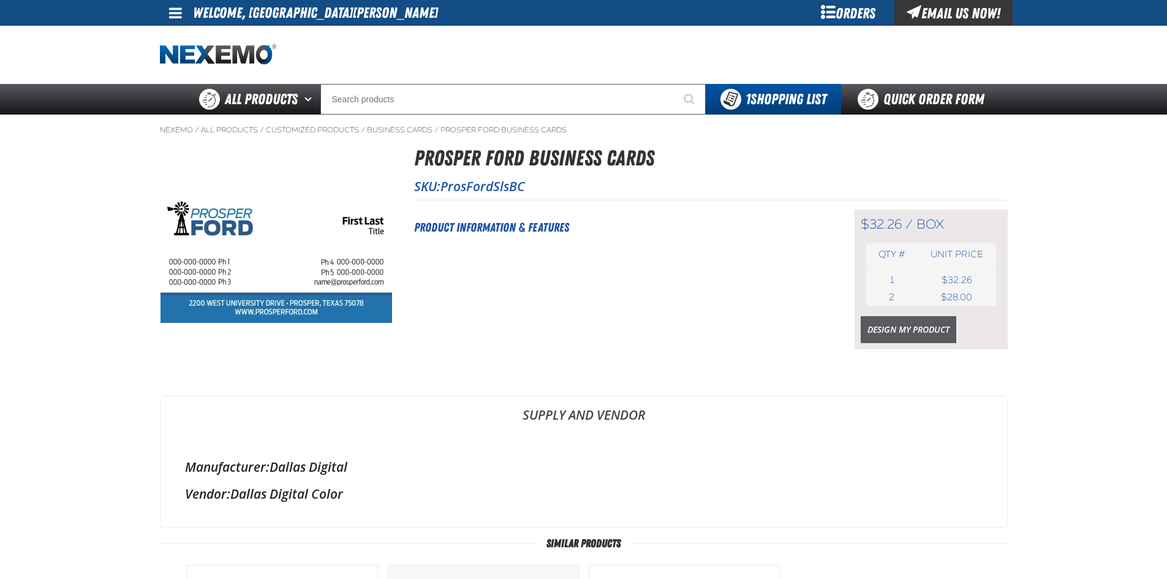
click at [882, 322] on link "Design My Product" at bounding box center [909, 329] width 96 height 27
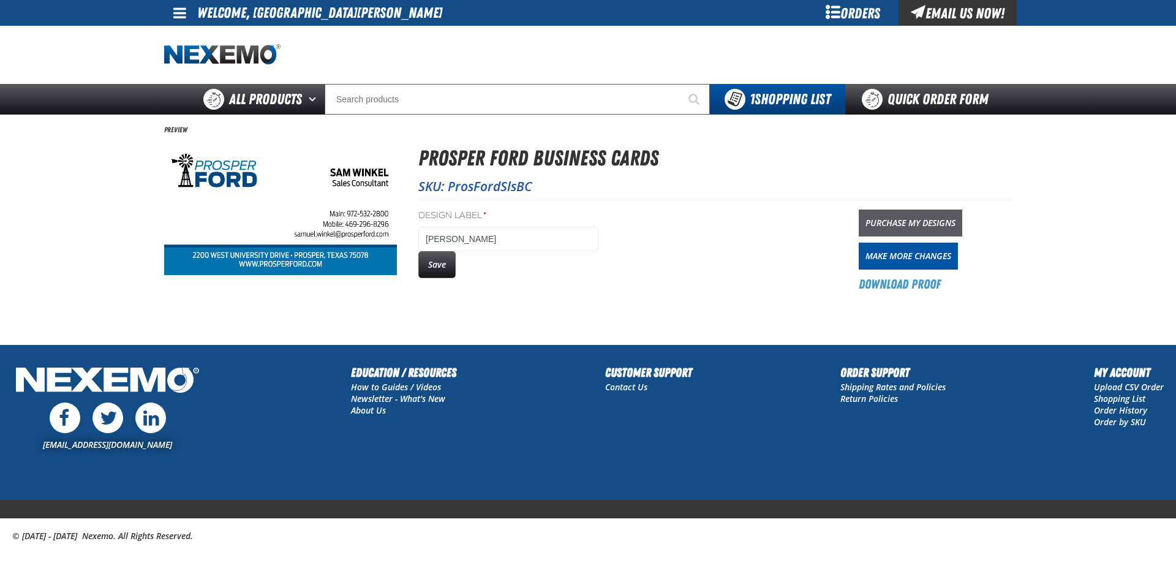
click at [943, 221] on link "Purchase My Designs" at bounding box center [911, 223] width 104 height 27
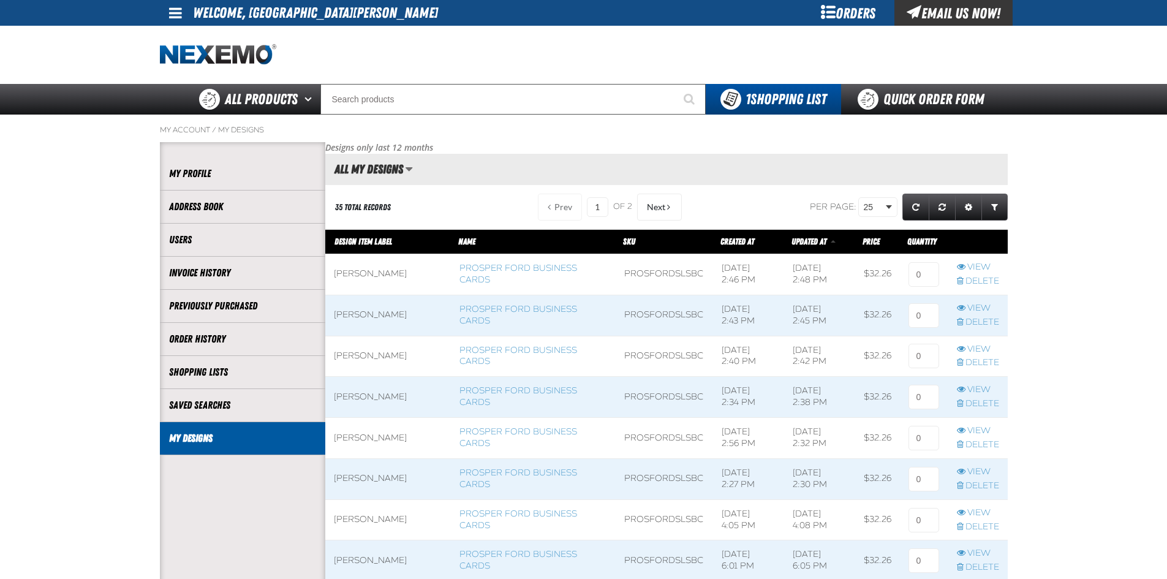
scroll to position [1, 1]
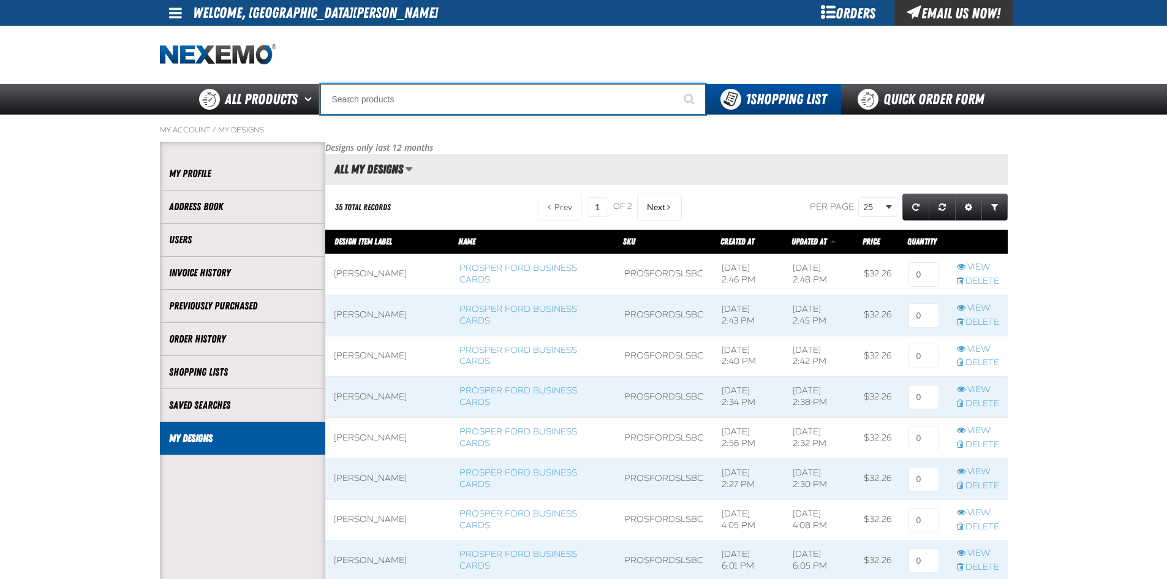
click at [417, 102] on input "Search" at bounding box center [512, 99] width 385 height 31
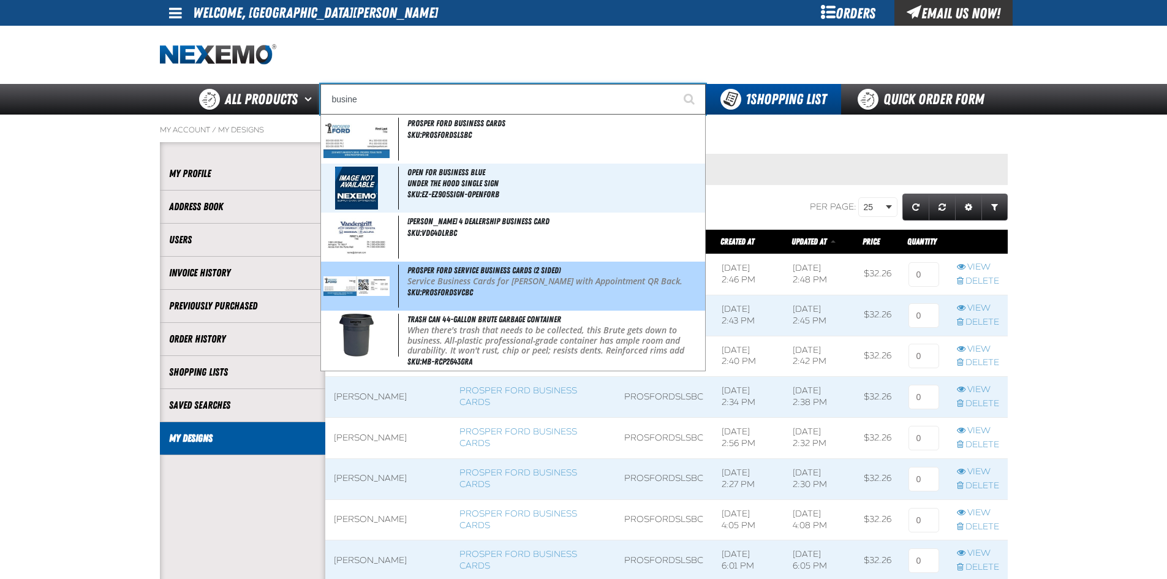
click at [447, 284] on p "Service Business Cards for Prosper Ford with Appointment QR Back." at bounding box center [554, 281] width 295 height 10
type input "Prosper Ford Service Business Cards (2 Sided)"
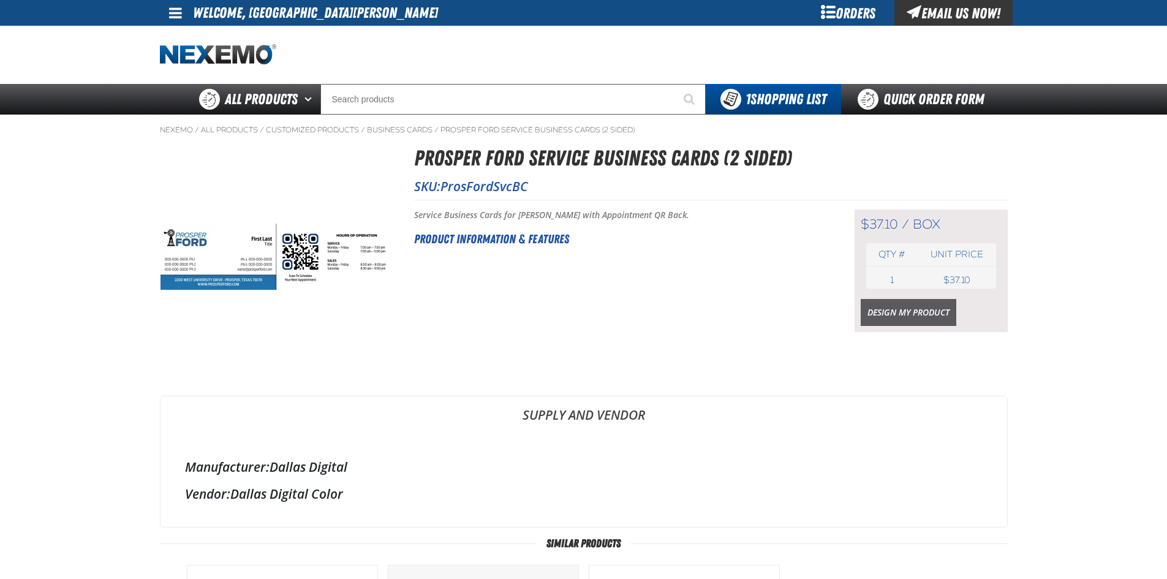
click at [937, 312] on link "Design My Product" at bounding box center [909, 312] width 96 height 27
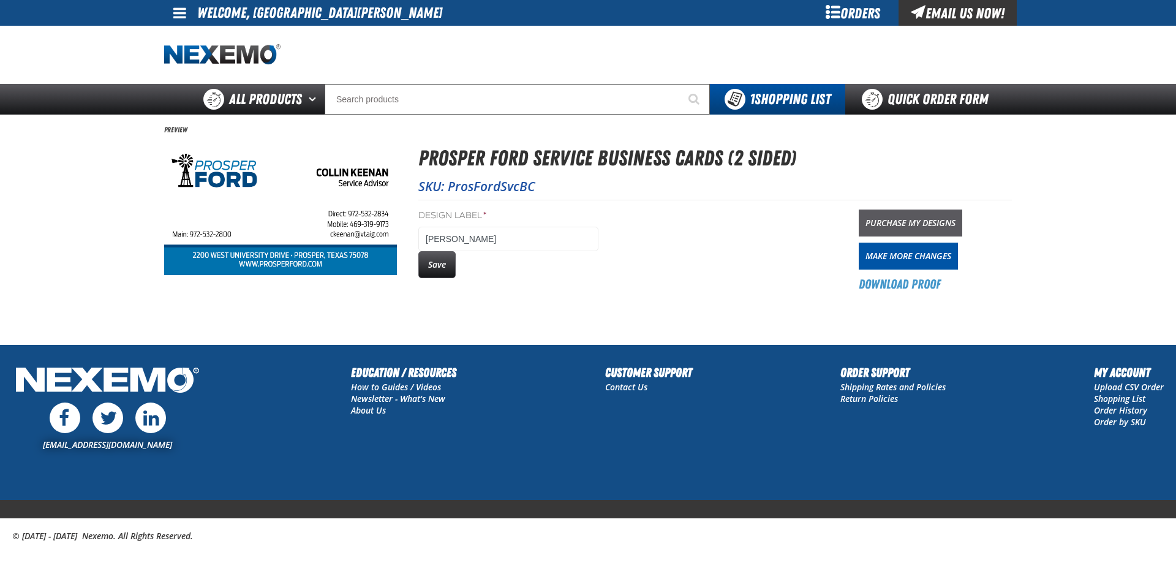
click at [913, 226] on link "Purchase My Designs" at bounding box center [911, 223] width 104 height 27
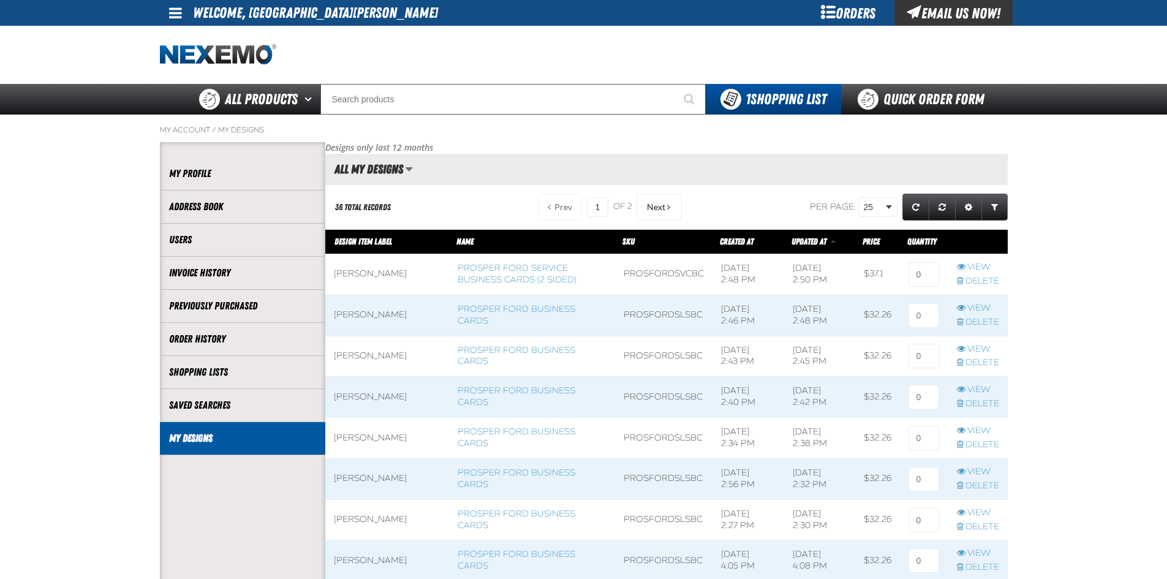
scroll to position [1, 1]
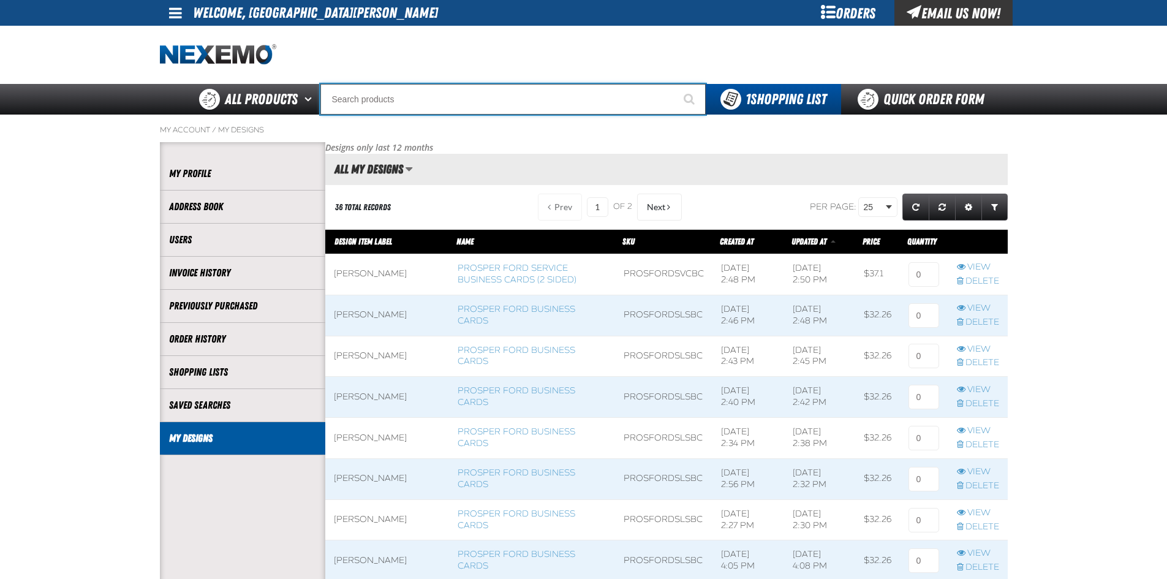
click at [379, 104] on input "Search" at bounding box center [512, 99] width 385 height 31
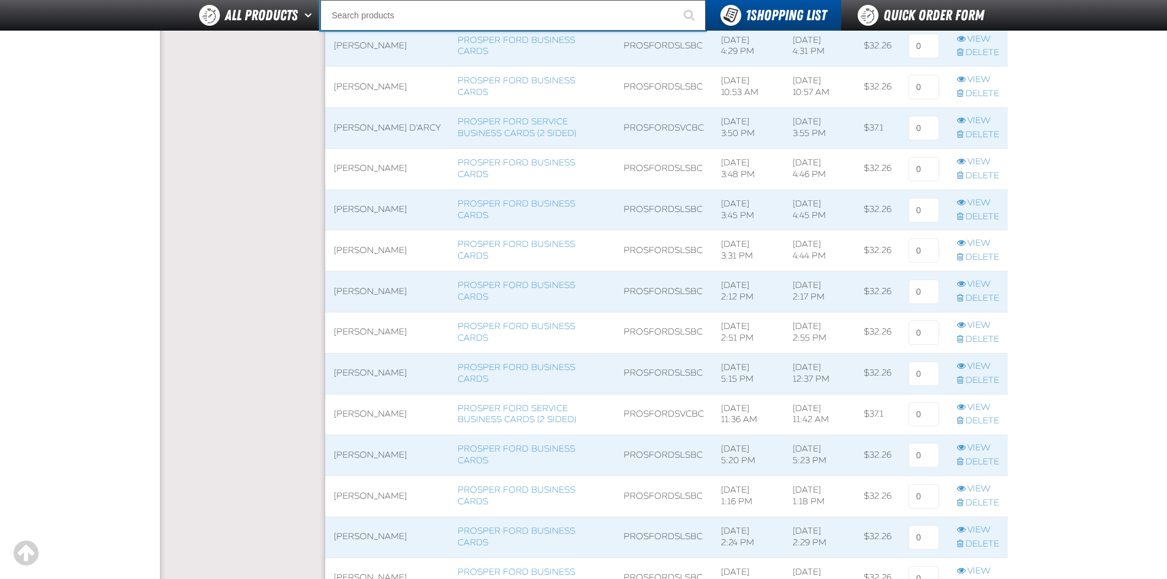
scroll to position [674, 0]
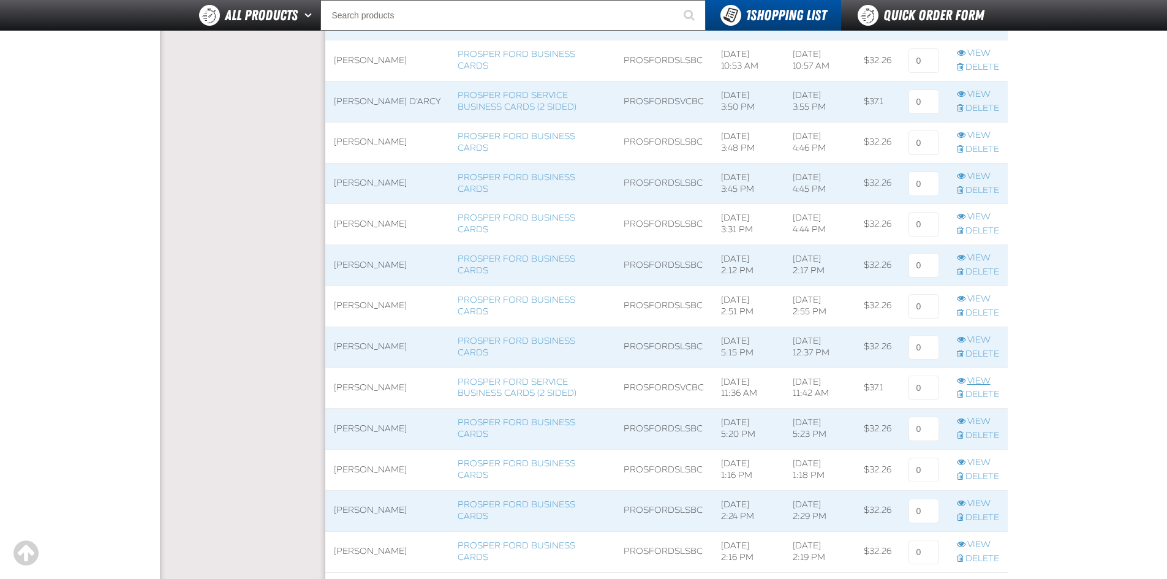
click at [977, 380] on link "View" at bounding box center [978, 382] width 42 height 12
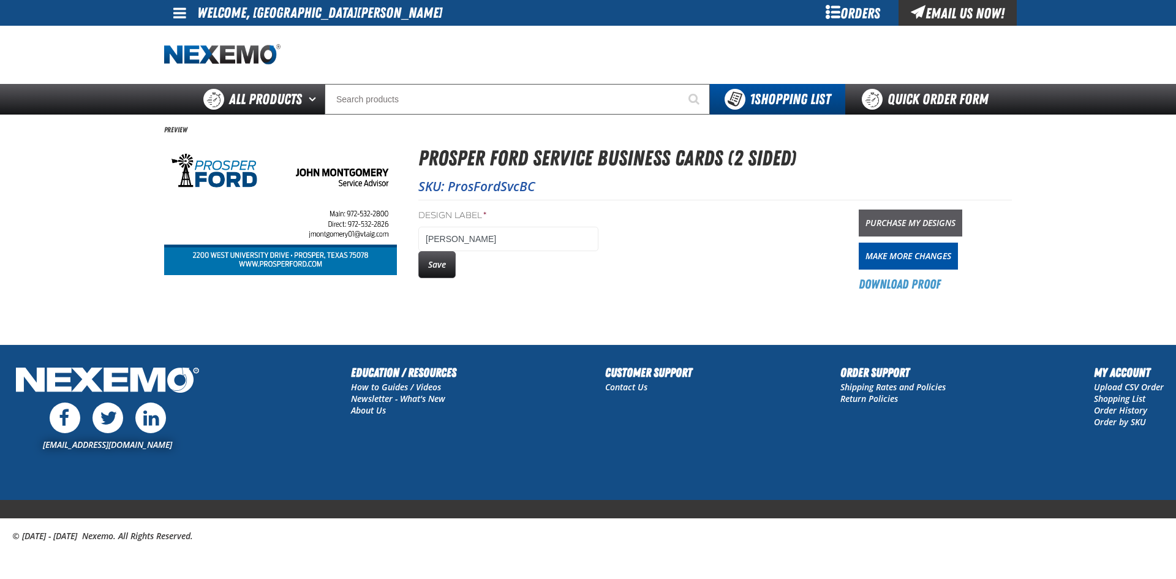
click at [879, 221] on link "Purchase My Designs" at bounding box center [911, 223] width 104 height 27
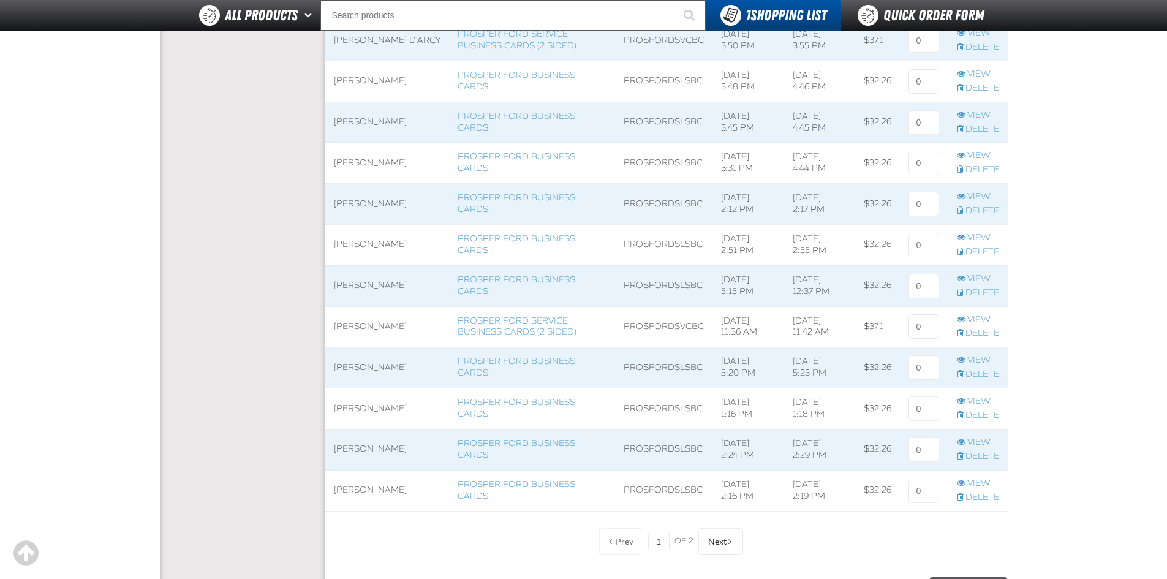
scroll to position [674, 0]
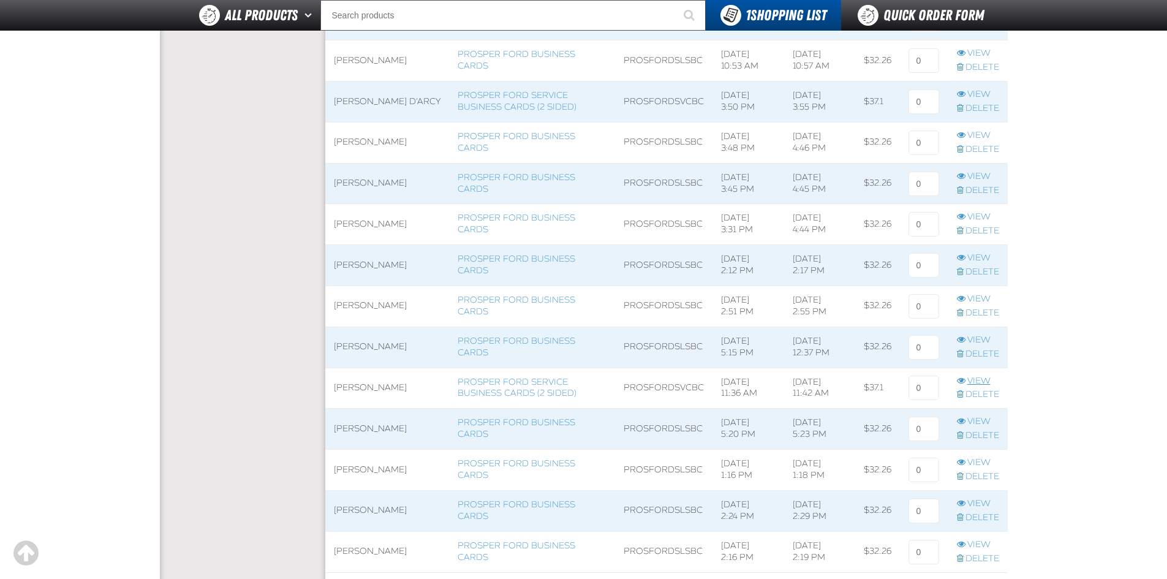
click at [973, 378] on link "View" at bounding box center [978, 382] width 42 height 12
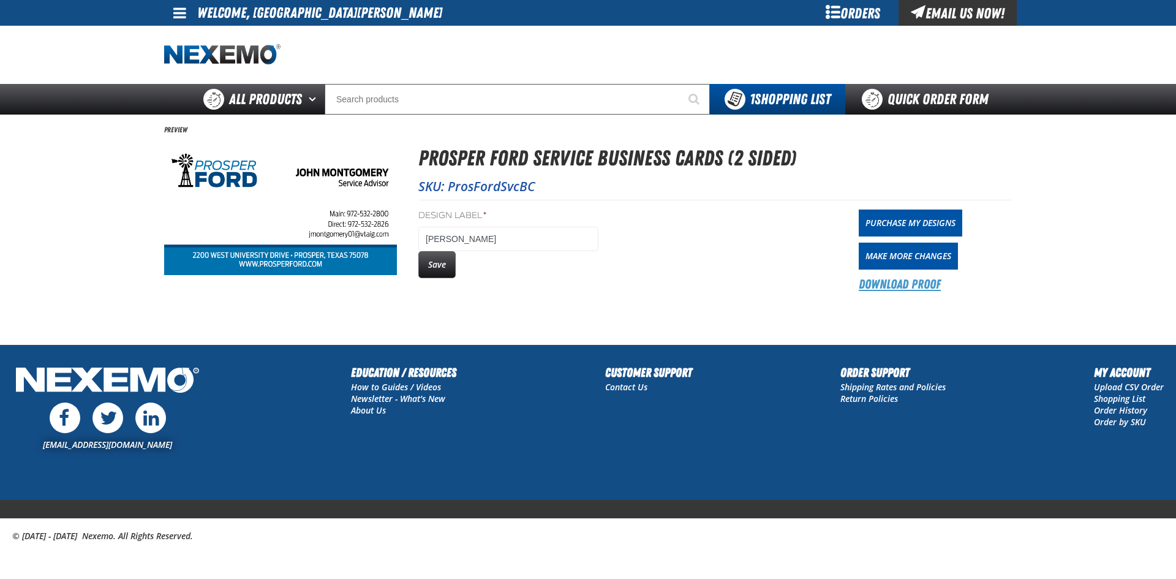
click at [894, 282] on link "Download Proof" at bounding box center [900, 284] width 82 height 17
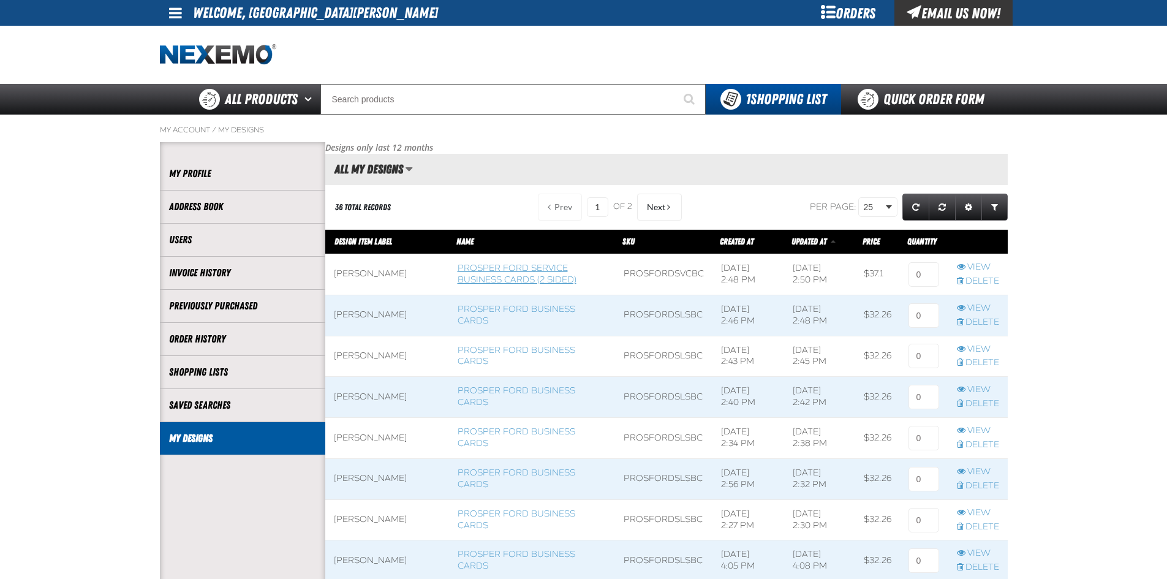
click at [461, 277] on link "Prosper Ford Service Business Cards (2 Sided)" at bounding box center [517, 274] width 119 height 22
click at [987, 265] on link "View" at bounding box center [978, 268] width 42 height 12
click at [883, 265] on tr "COLLIN KEENAN Prosper Ford Service Business Cards (2 Sided) ProsFordSvcBC 9/12/…" at bounding box center [666, 274] width 682 height 41
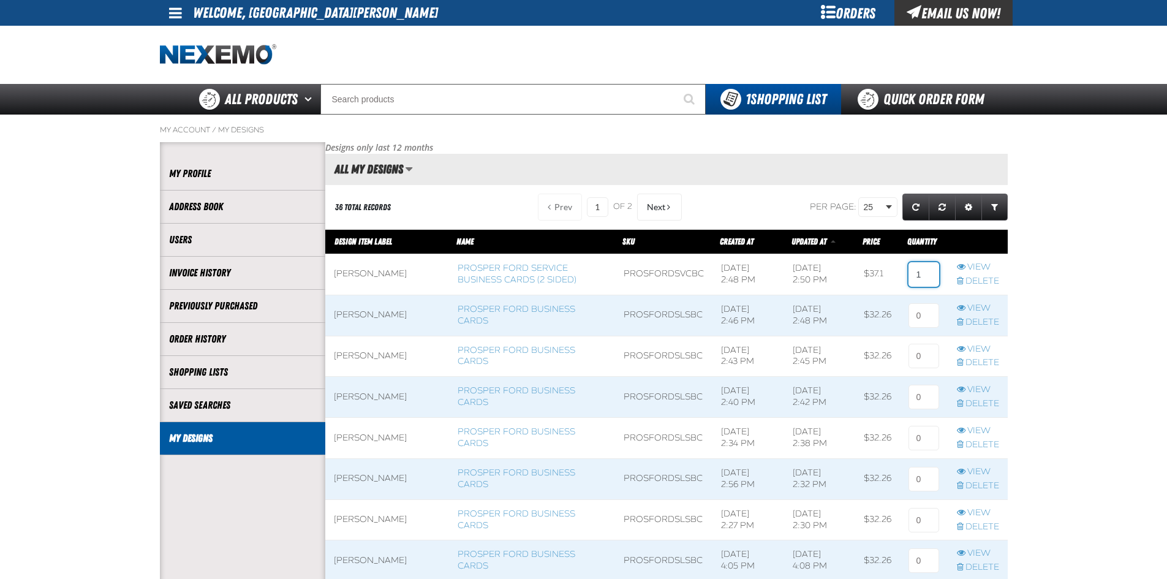
click at [926, 279] on input "1" at bounding box center [923, 274] width 31 height 25
type input "1"
click at [918, 315] on input at bounding box center [923, 315] width 31 height 25
type input "1"
click at [918, 352] on input at bounding box center [923, 356] width 31 height 25
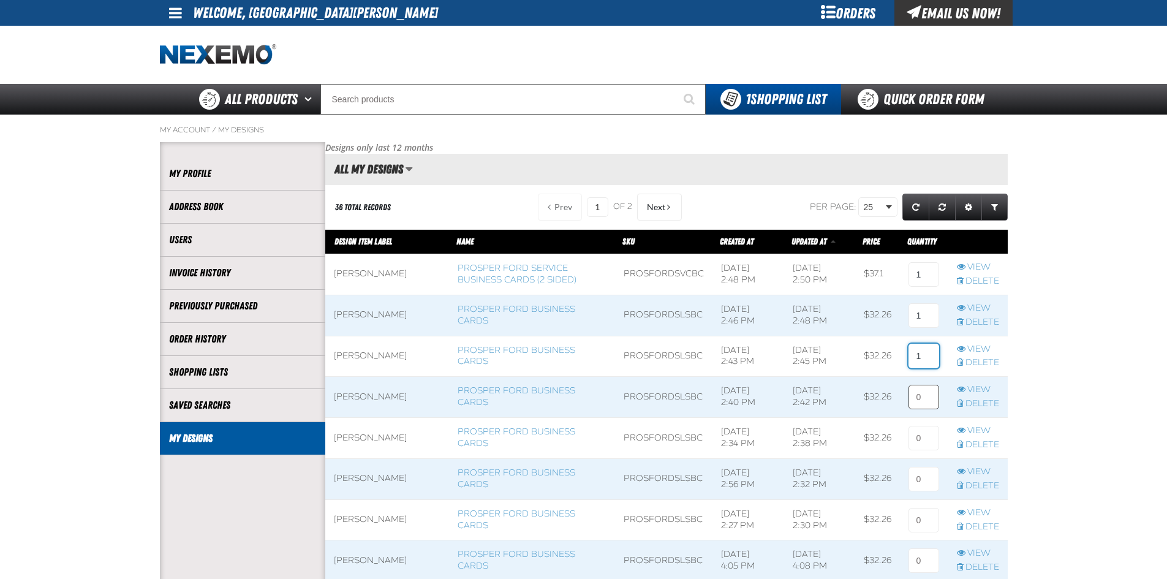
type input "1"
click at [916, 401] on input at bounding box center [923, 397] width 31 height 25
type input "1"
click at [910, 435] on input at bounding box center [923, 438] width 31 height 25
type input "1"
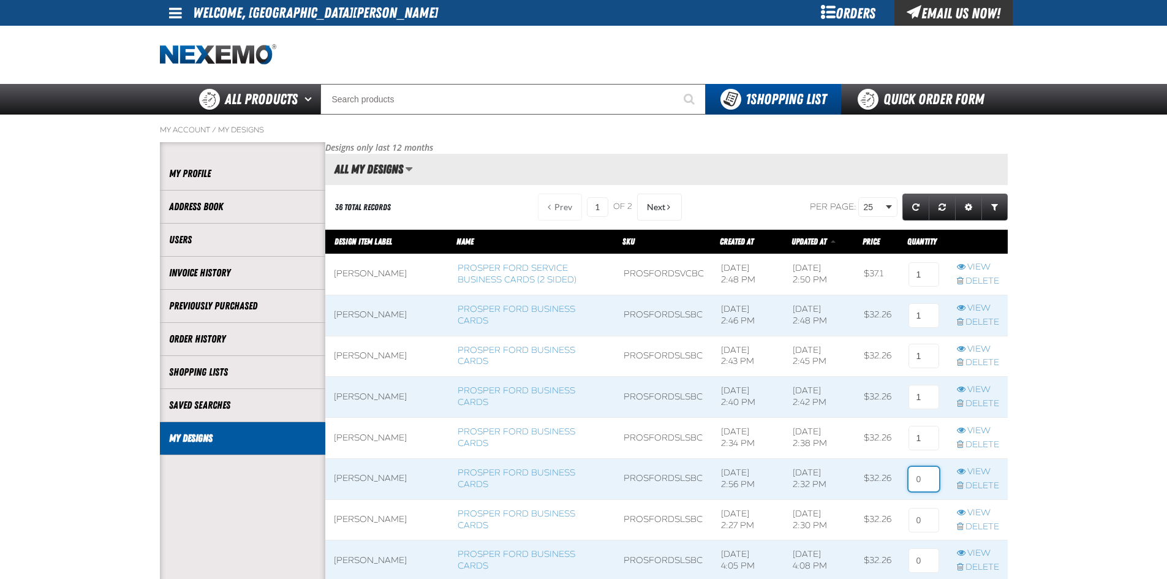
click at [923, 480] on input at bounding box center [923, 479] width 31 height 25
type input "1"
click at [913, 527] on input at bounding box center [923, 520] width 31 height 25
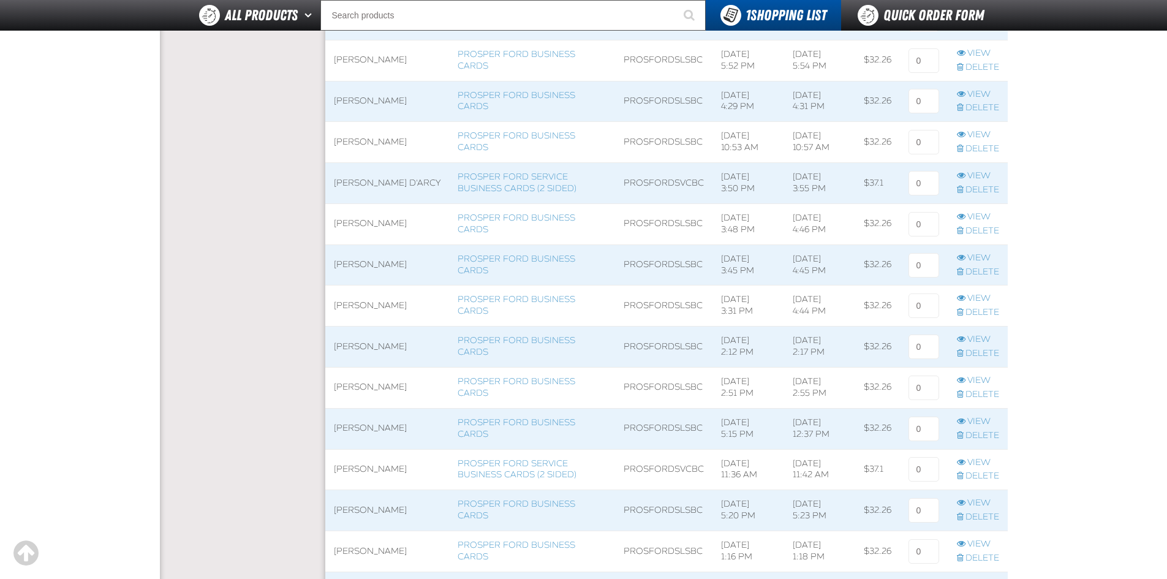
scroll to position [613, 0]
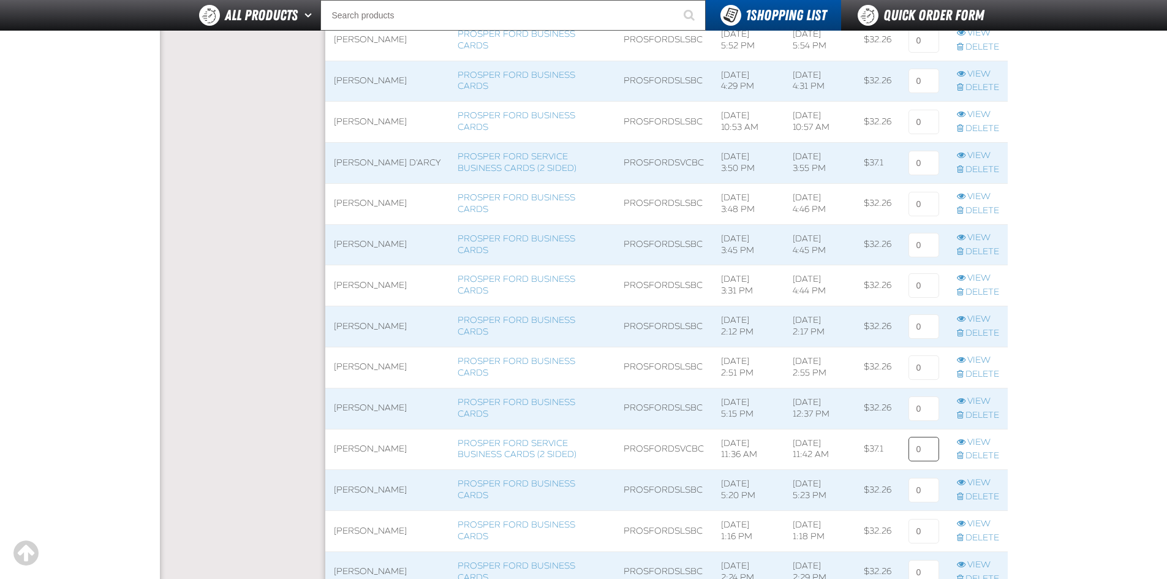
type input "1"
drag, startPoint x: 921, startPoint y: 450, endPoint x: 878, endPoint y: 458, distance: 43.1
click at [878, 458] on tr "JOHN MONTGOMERY Prosper Ford Service Business Cards (2 Sided) ProsFordSvcBC 3/2…" at bounding box center [666, 449] width 682 height 41
type input "1"
click at [1118, 402] on main "My Account / My Designs Account My Profile Address Book" at bounding box center [583, 98] width 1167 height 1255
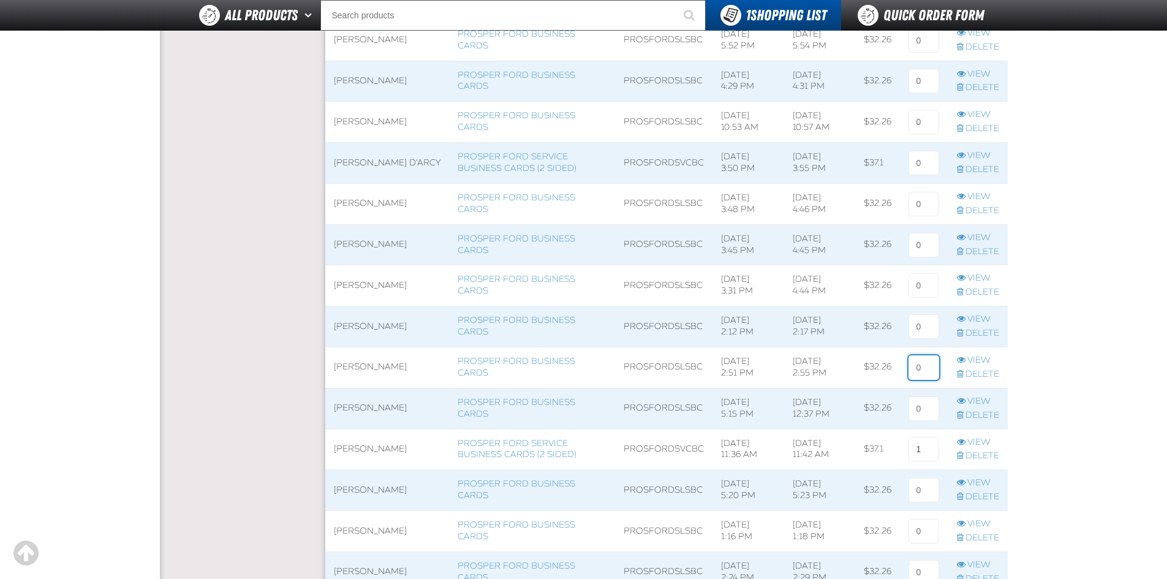
click at [913, 368] on input at bounding box center [923, 367] width 31 height 25
type input "1"
click at [1073, 358] on main "My Account / My Designs Account My Profile Address Book" at bounding box center [583, 98] width 1167 height 1255
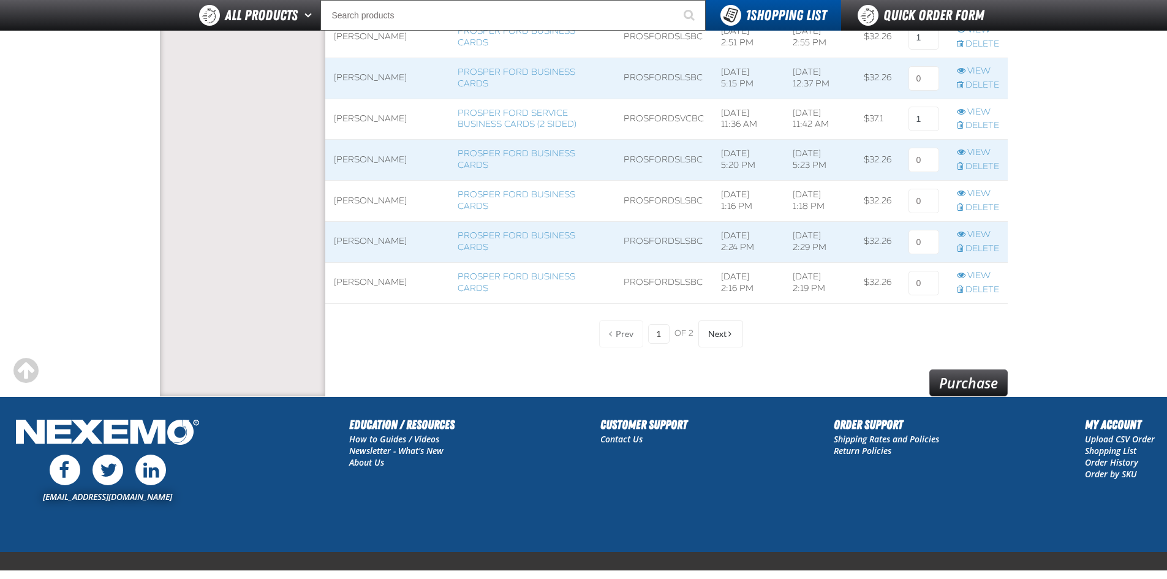
scroll to position [995, 0]
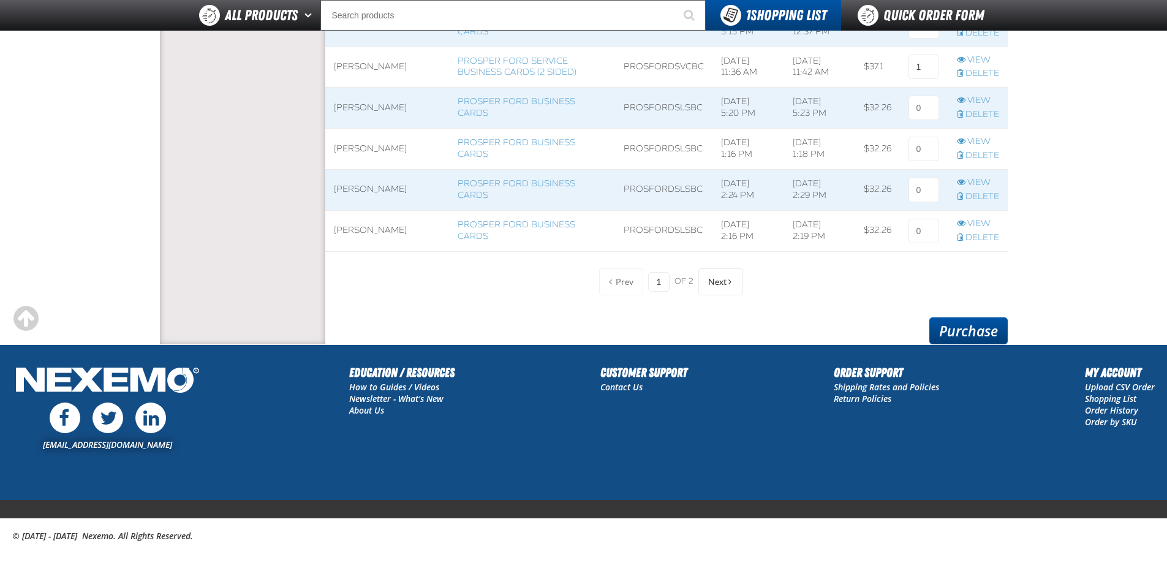
click at [956, 328] on link "Purchase" at bounding box center [968, 330] width 78 height 27
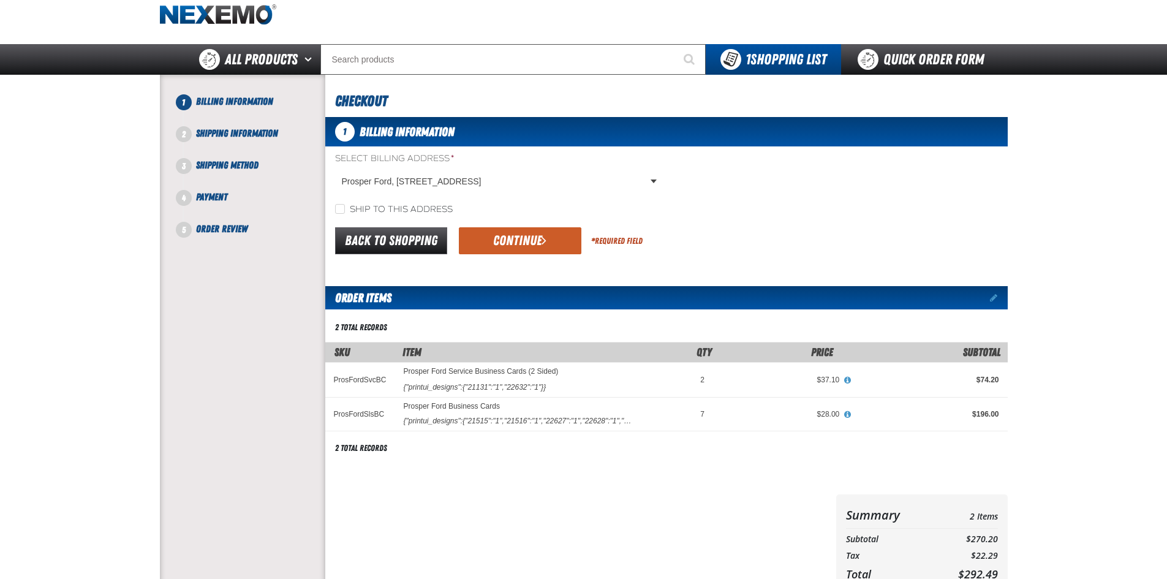
scroll to position [61, 0]
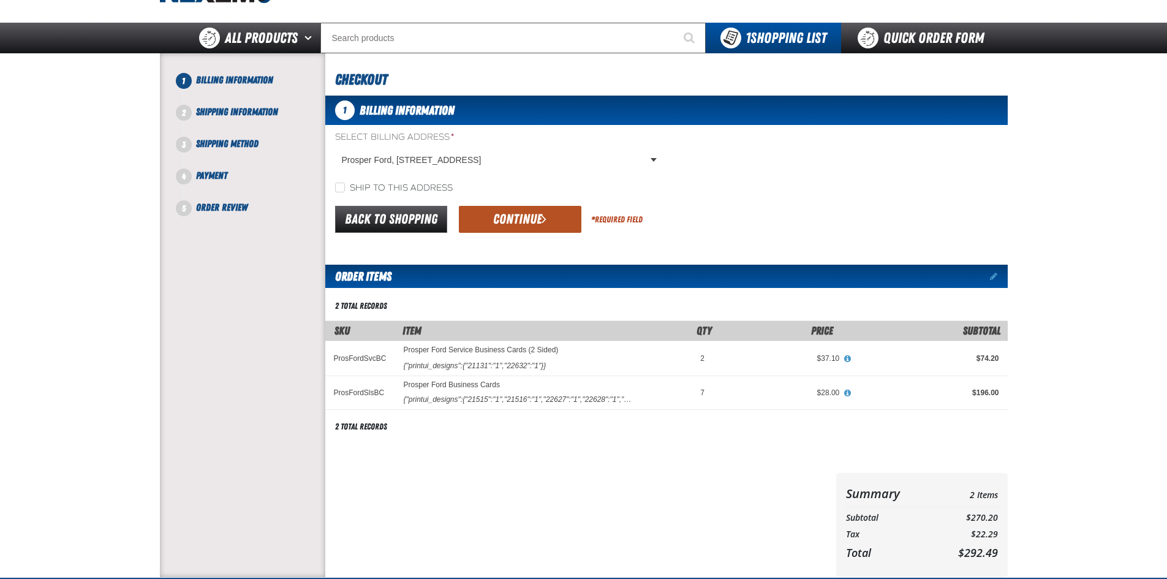
click at [509, 216] on button "Continue" at bounding box center [520, 219] width 123 height 27
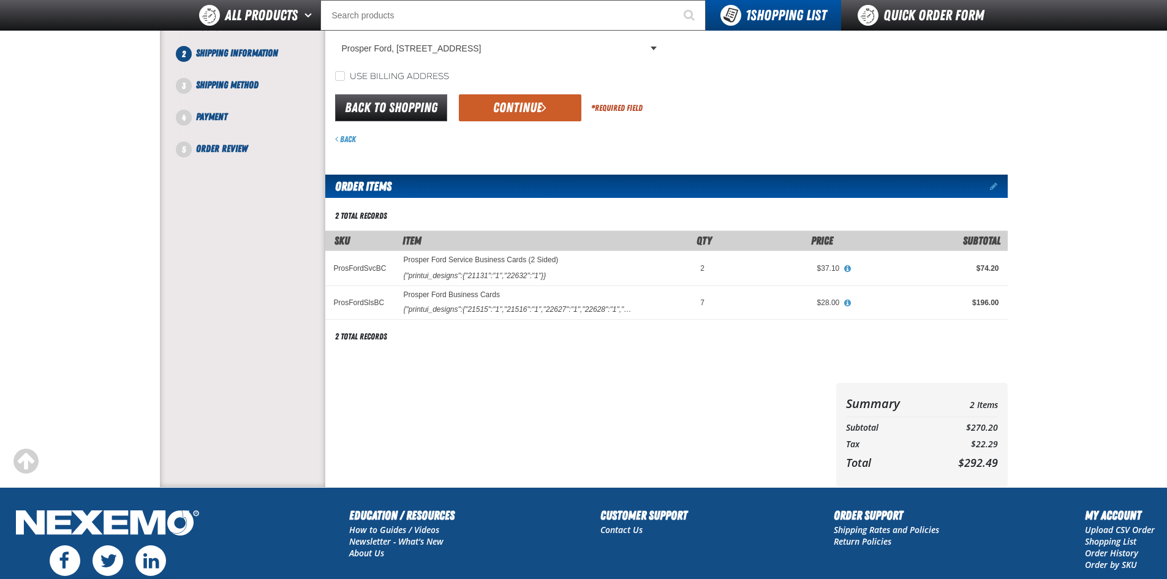
scroll to position [184, 0]
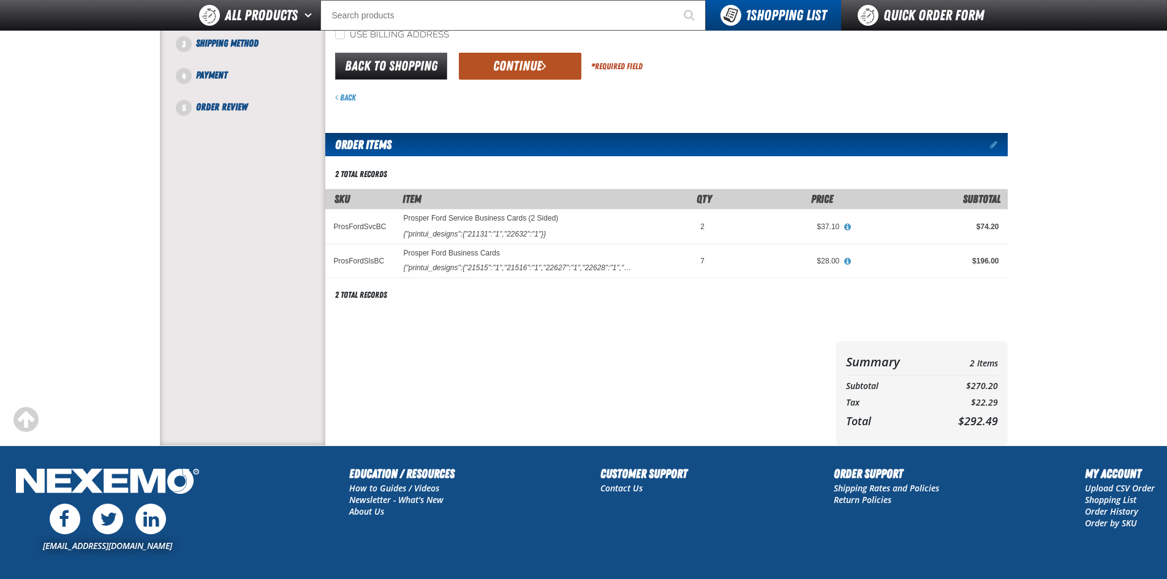
click at [506, 69] on button "Continue" at bounding box center [520, 66] width 123 height 27
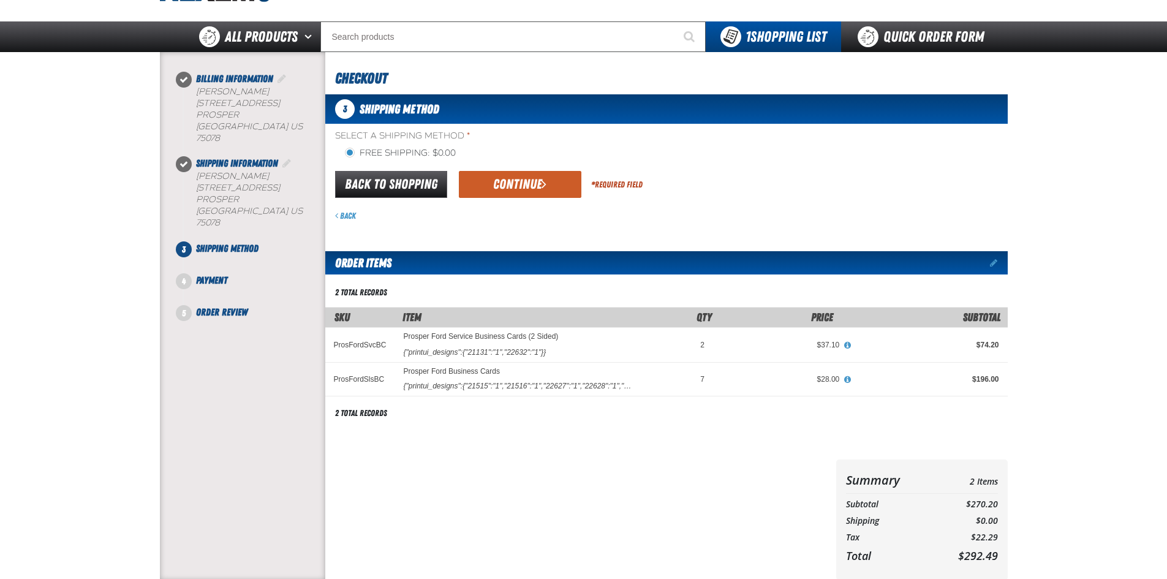
scroll to position [61, 0]
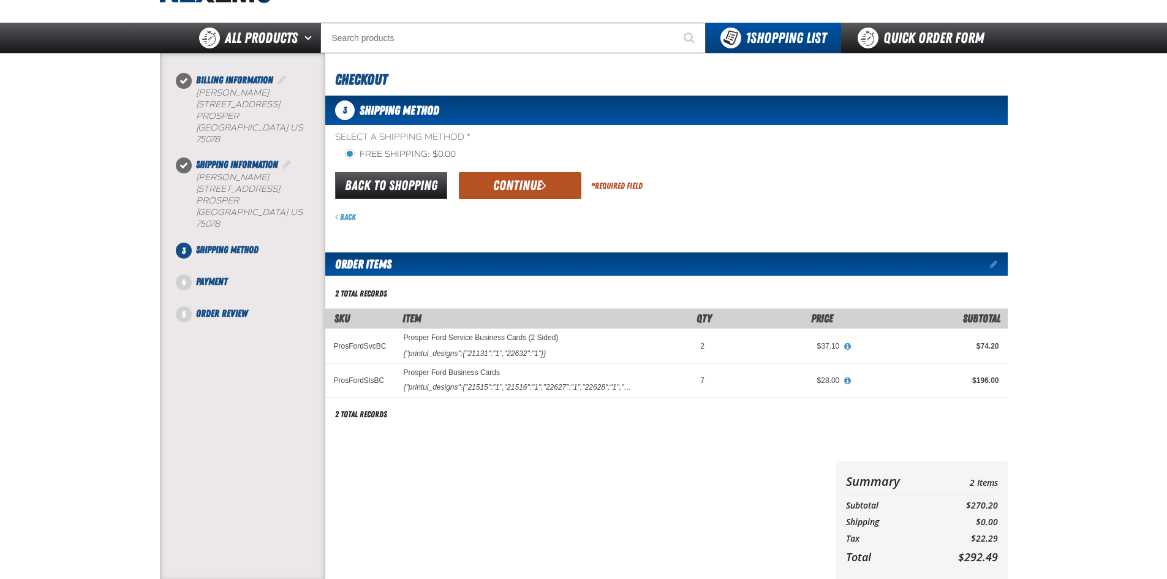
click at [511, 187] on button "Continue" at bounding box center [520, 185] width 123 height 27
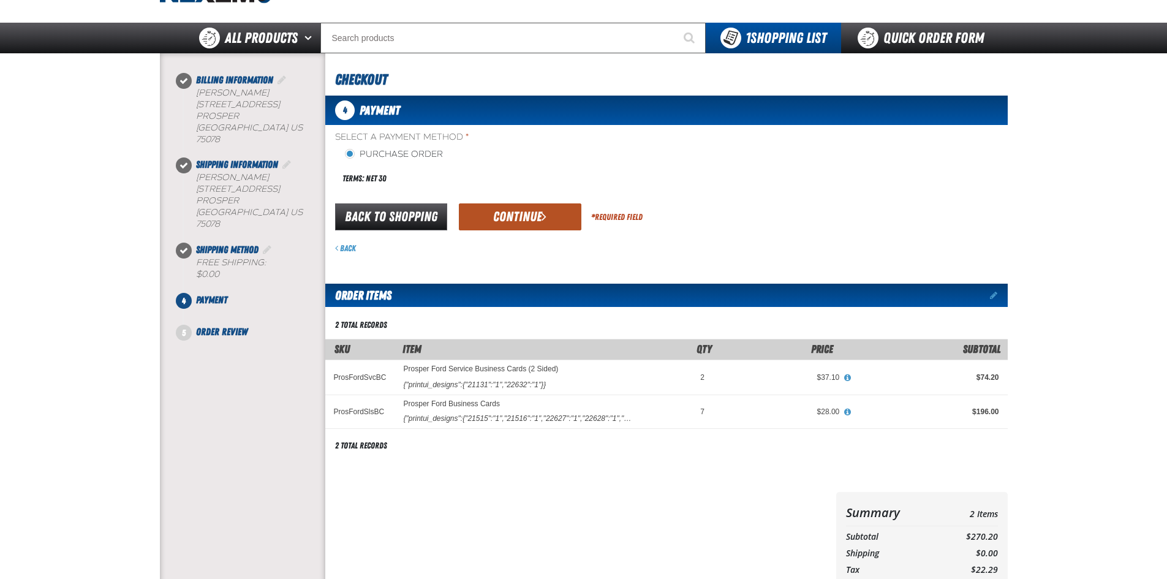
click at [506, 216] on button "Continue" at bounding box center [520, 216] width 123 height 27
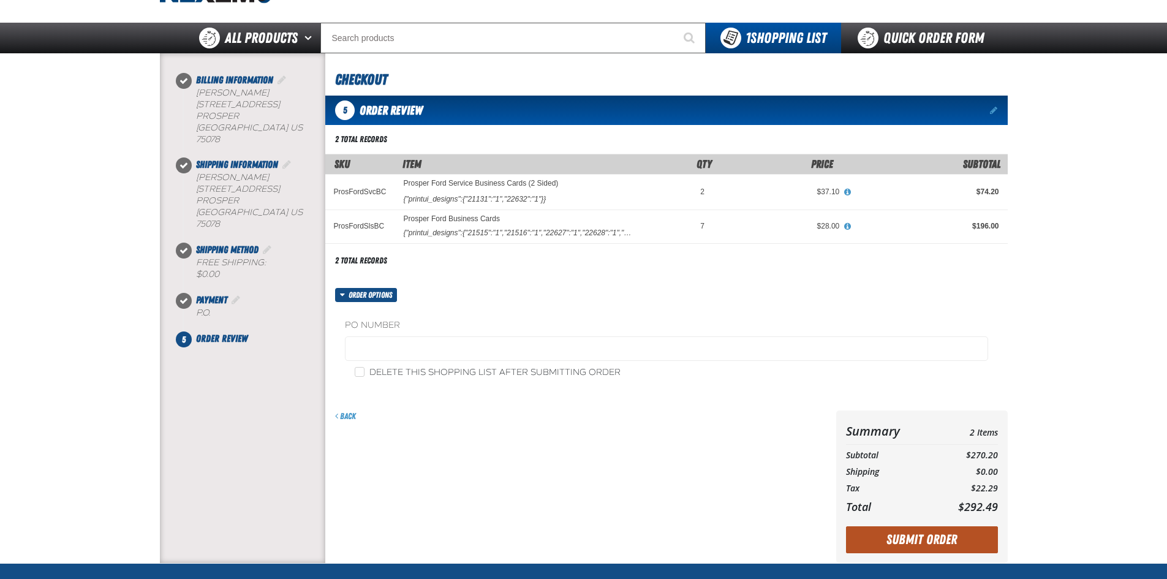
click at [897, 543] on button "Submit Order" at bounding box center [922, 539] width 152 height 27
